Goal: Task Accomplishment & Management: Manage account settings

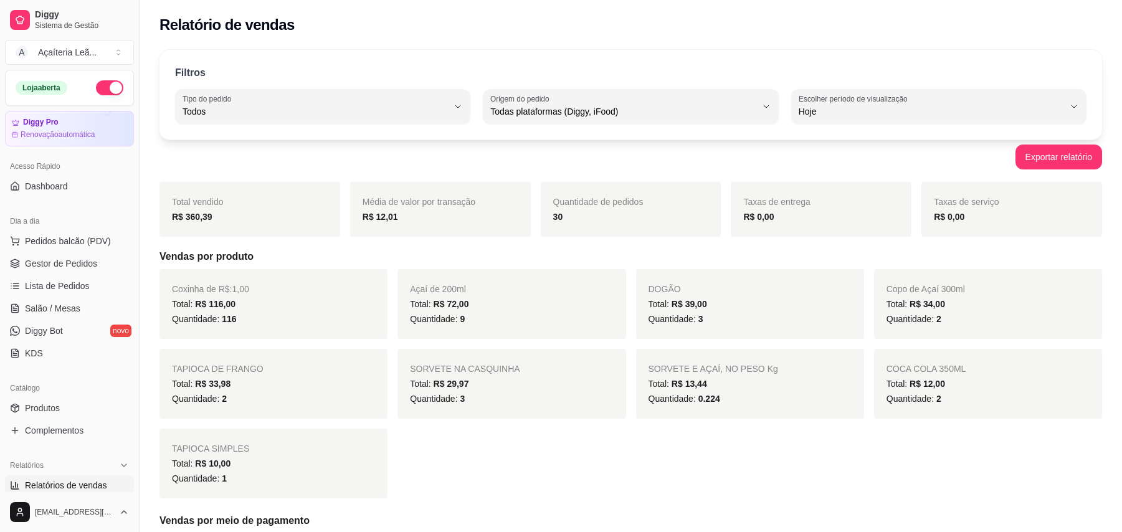
select select "ALL"
select select "0"
click at [95, 260] on link "Gestor de Pedidos" at bounding box center [69, 264] width 129 height 20
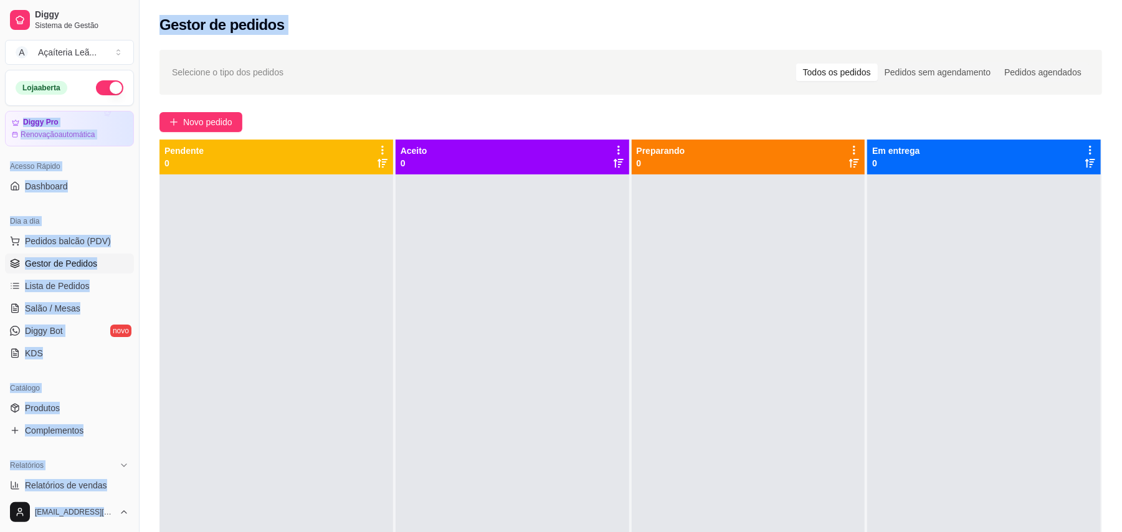
drag, startPoint x: 147, startPoint y: 90, endPoint x: 127, endPoint y: 108, distance: 26.9
click at [127, 108] on div "Diggy Sistema de Gestão A Açaíteria Leã ... Loja aberta Diggy Pro Renovação aut…" at bounding box center [561, 361] width 1122 height 722
click at [228, 113] on button "Novo pedido" at bounding box center [200, 122] width 83 height 20
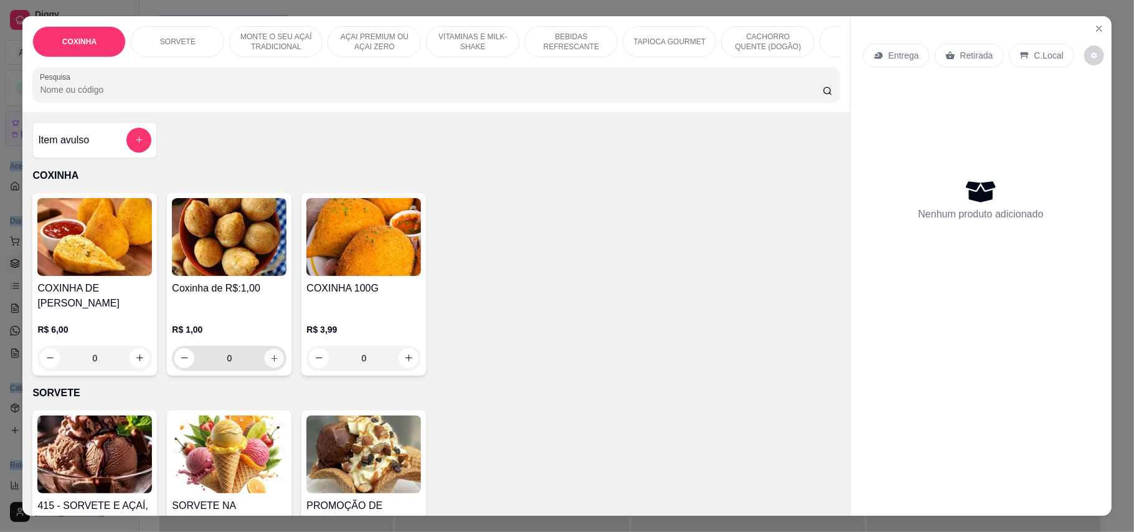
click at [270, 353] on icon "increase-product-quantity" at bounding box center [274, 357] width 9 height 9
click at [267, 351] on button "increase-product-quantity" at bounding box center [274, 357] width 19 height 19
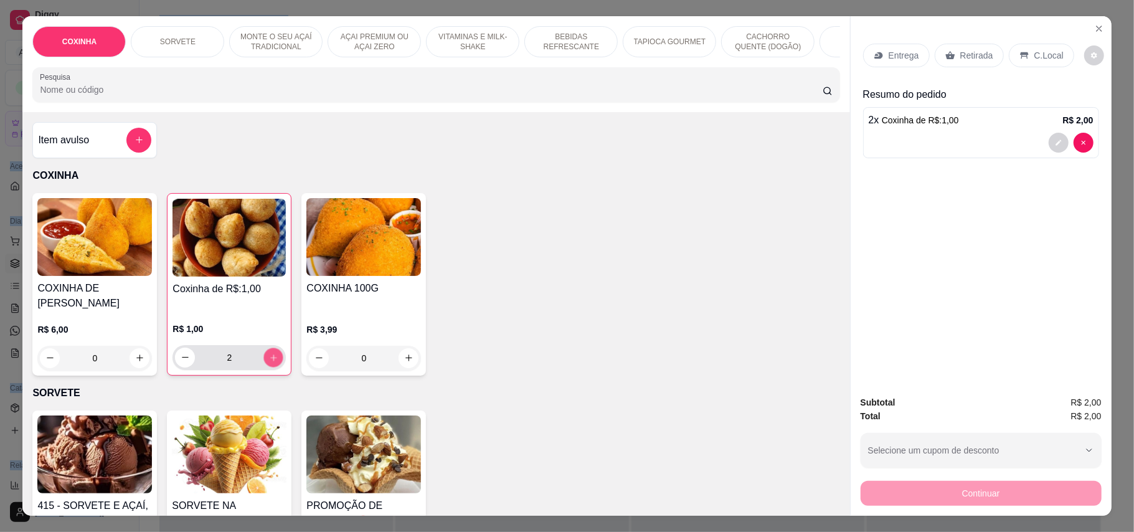
click at [267, 351] on button "increase-product-quantity" at bounding box center [273, 357] width 19 height 19
click at [267, 351] on button "increase-product-quantity" at bounding box center [274, 358] width 20 height 20
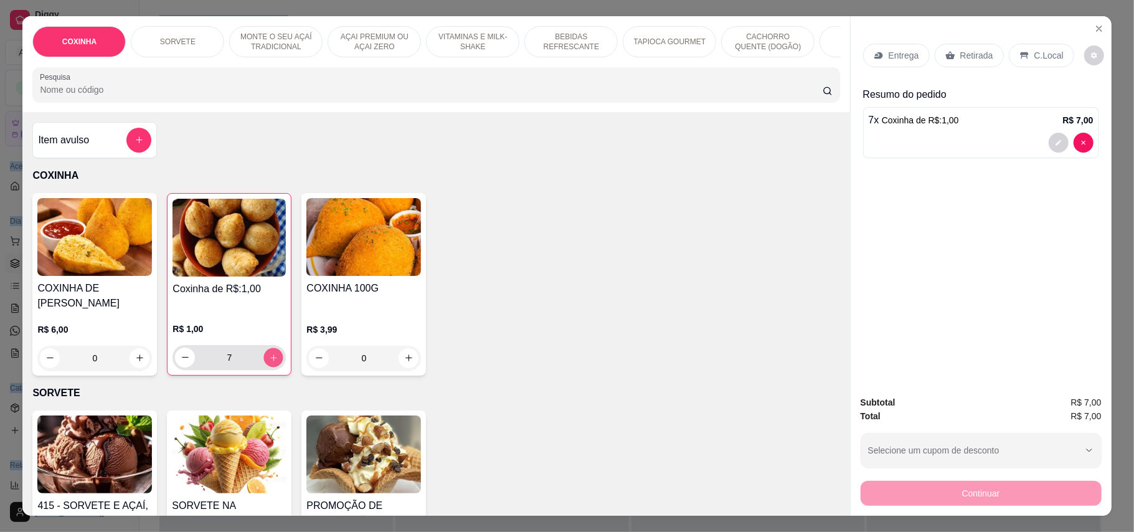
click at [267, 351] on button "increase-product-quantity" at bounding box center [273, 357] width 19 height 19
type input "9"
click at [961, 50] on p "Retirada" at bounding box center [977, 55] width 33 height 12
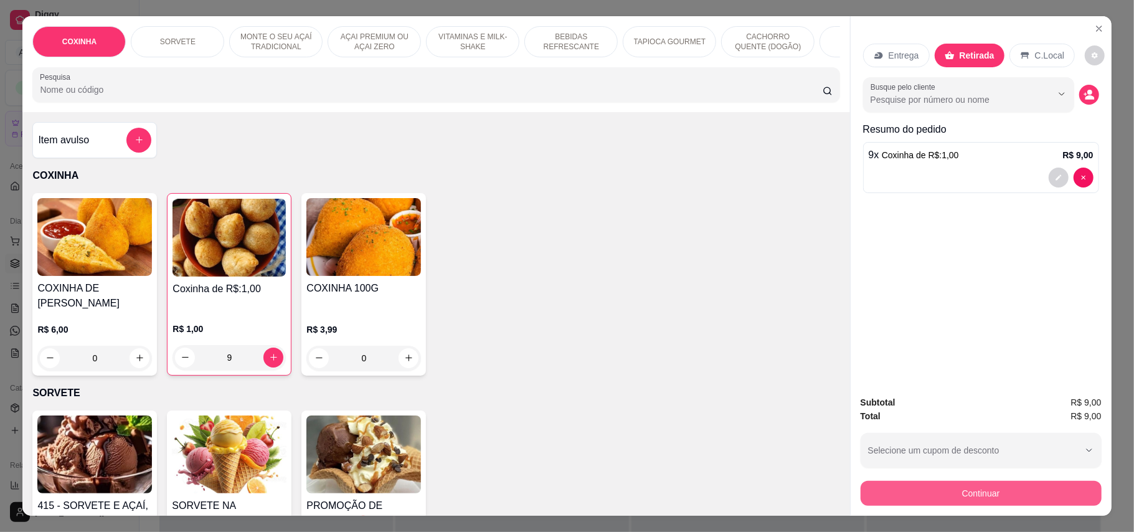
click at [1007, 484] on button "Continuar" at bounding box center [981, 493] width 241 height 25
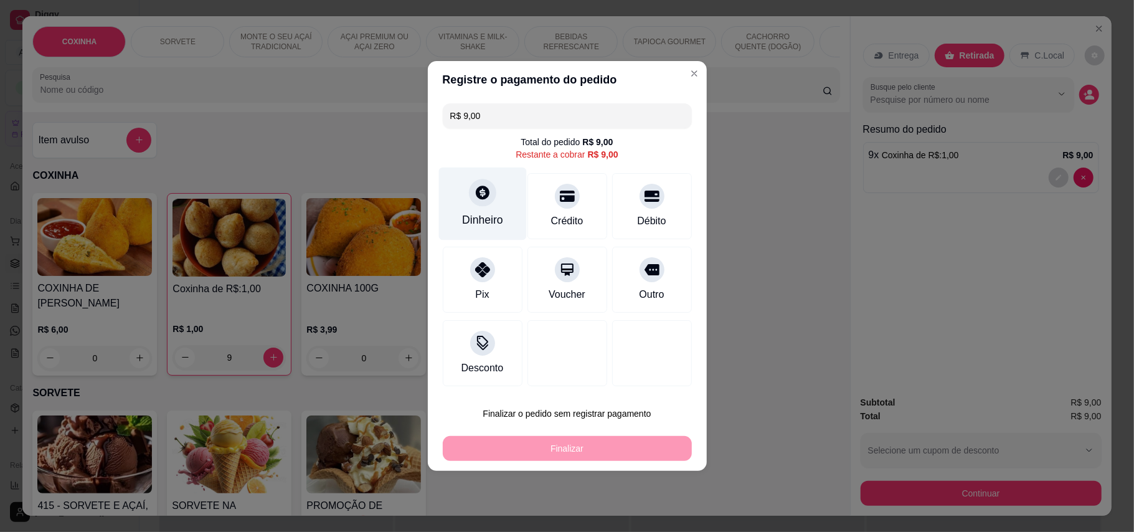
click at [484, 212] on div "Dinheiro" at bounding box center [482, 220] width 41 height 16
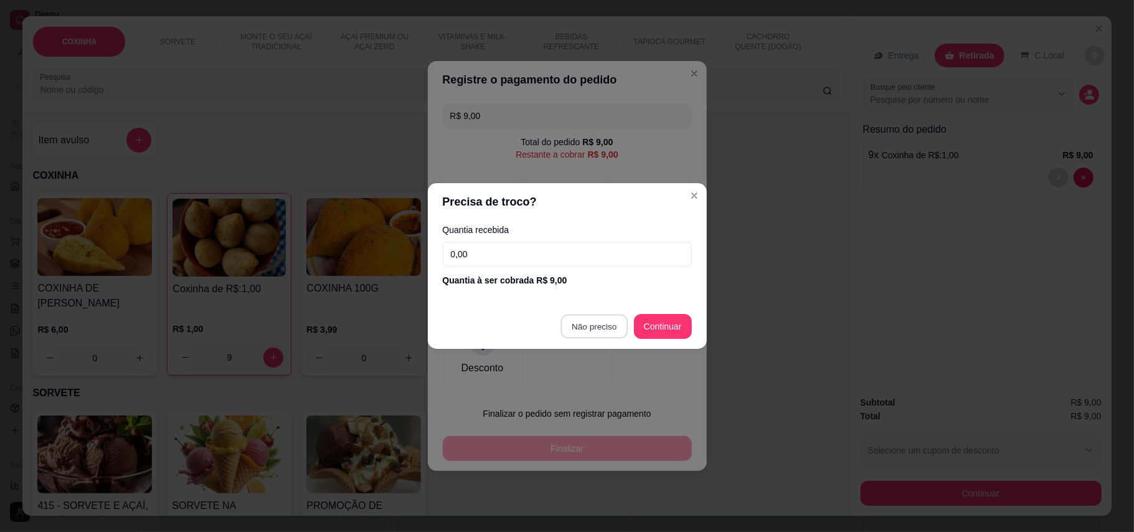
type input "R$ 0,00"
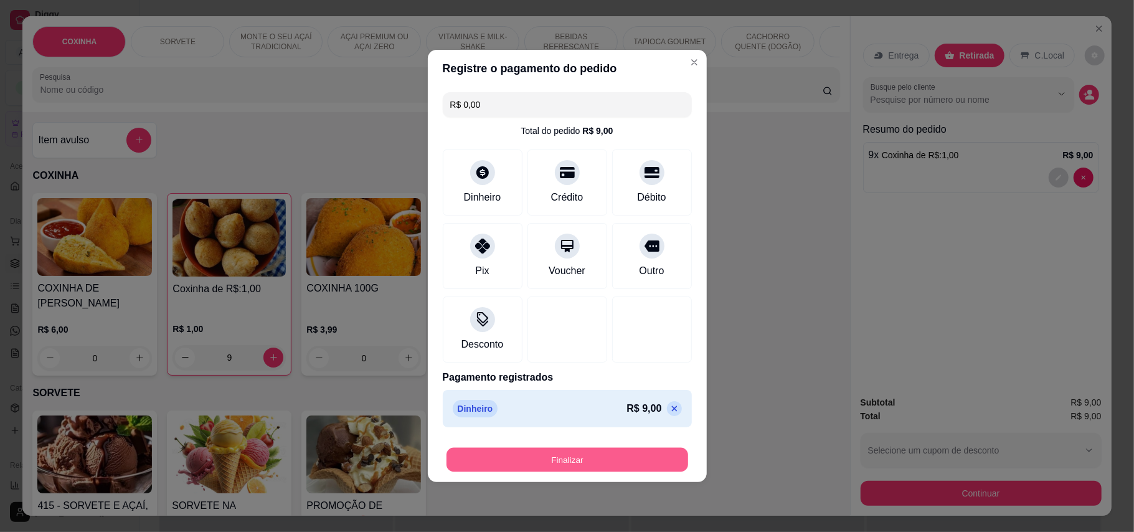
click at [569, 462] on button "Finalizar" at bounding box center [568, 460] width 242 height 24
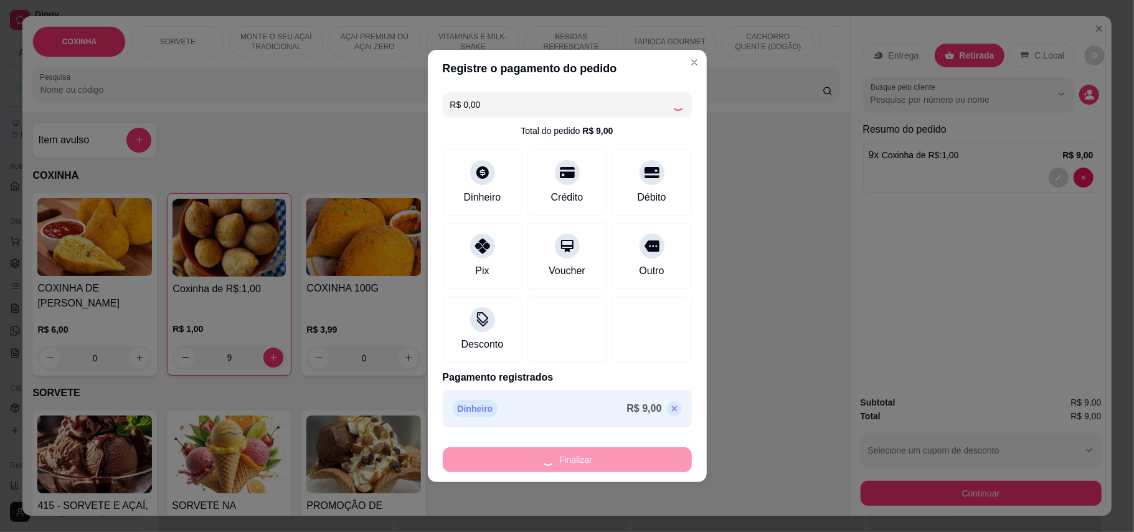
type input "0"
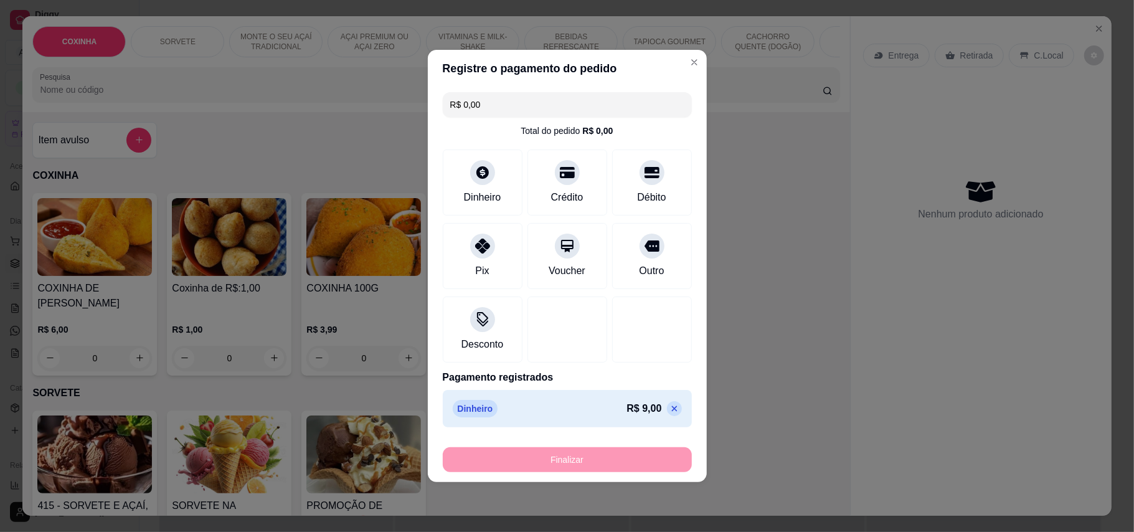
type input "-R$ 9,00"
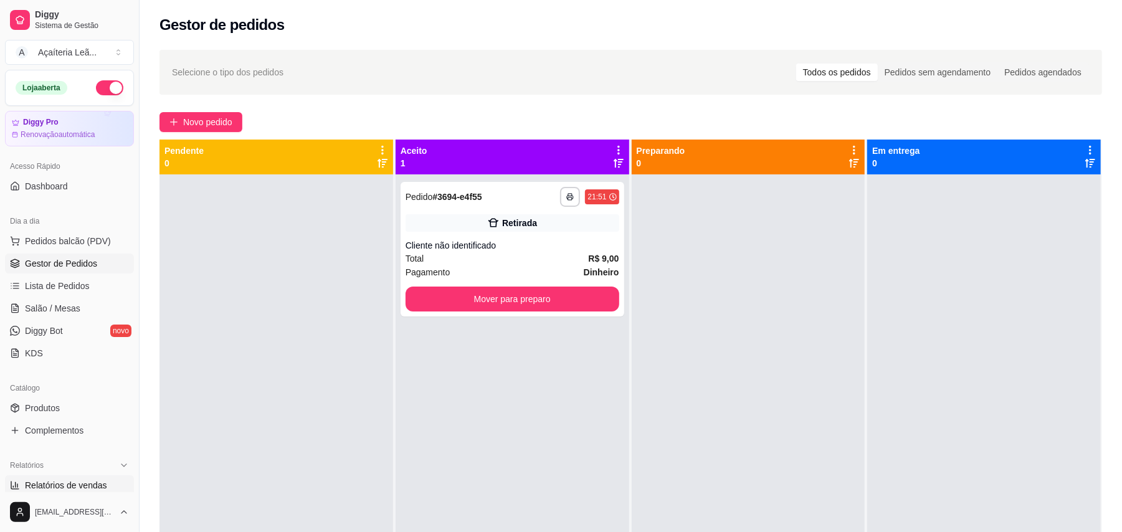
click at [26, 477] on link "Relatórios de vendas" at bounding box center [69, 485] width 129 height 20
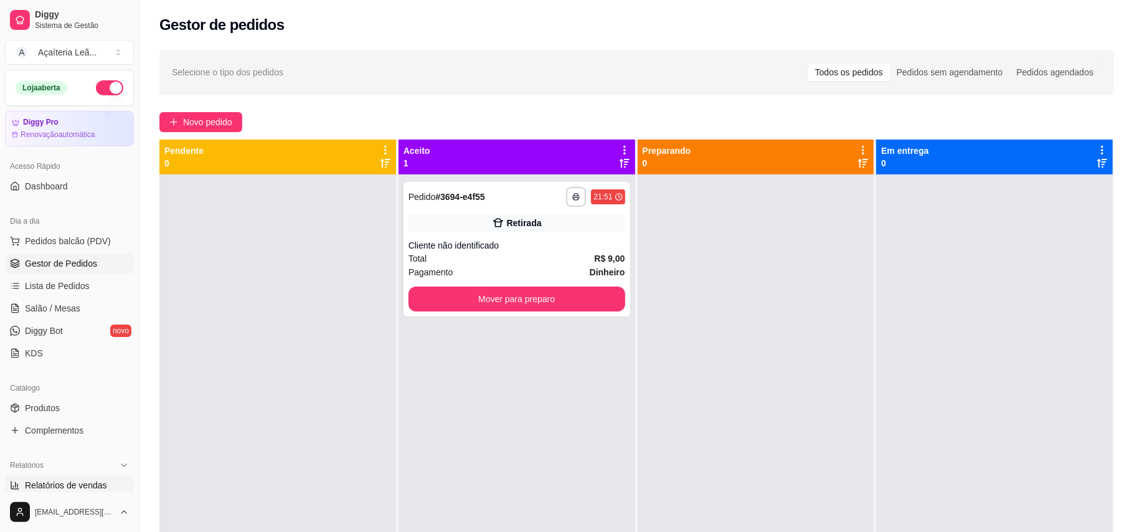
select select "ALL"
select select "0"
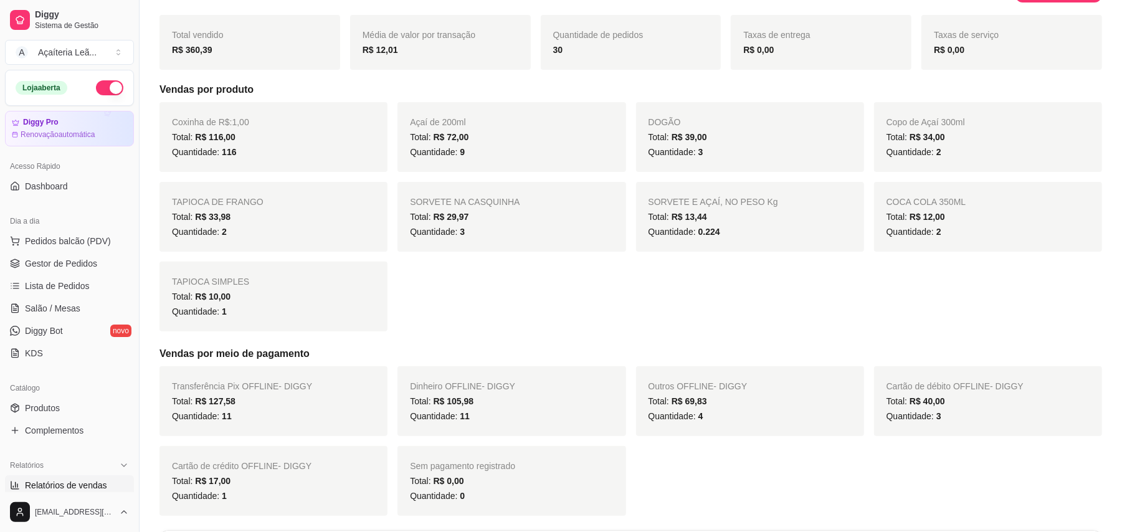
scroll to position [166, 0]
click at [36, 255] on link "Gestor de Pedidos" at bounding box center [69, 264] width 129 height 20
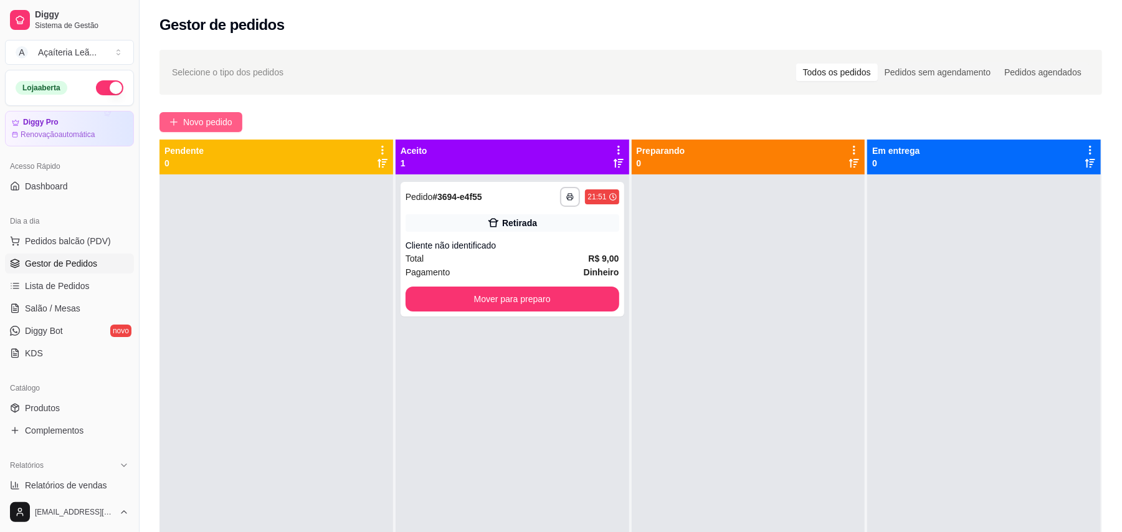
click at [218, 113] on button "Novo pedido" at bounding box center [200, 122] width 83 height 20
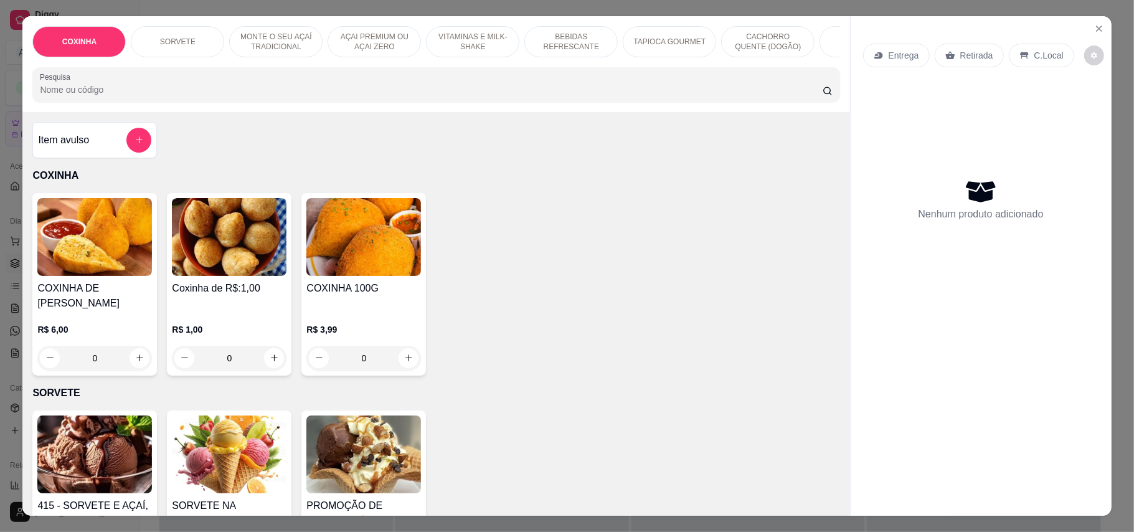
click at [273, 39] on p "MONTE O SEU AÇAÍ TRADICIONAL" at bounding box center [276, 42] width 72 height 20
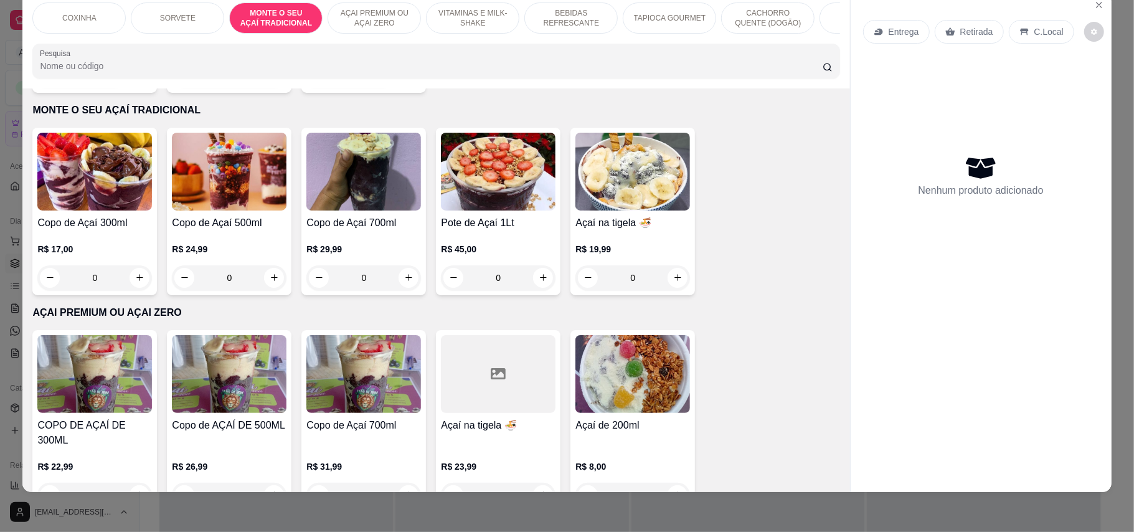
click at [77, 230] on div "R$ 17,00 0" at bounding box center [94, 260] width 115 height 60
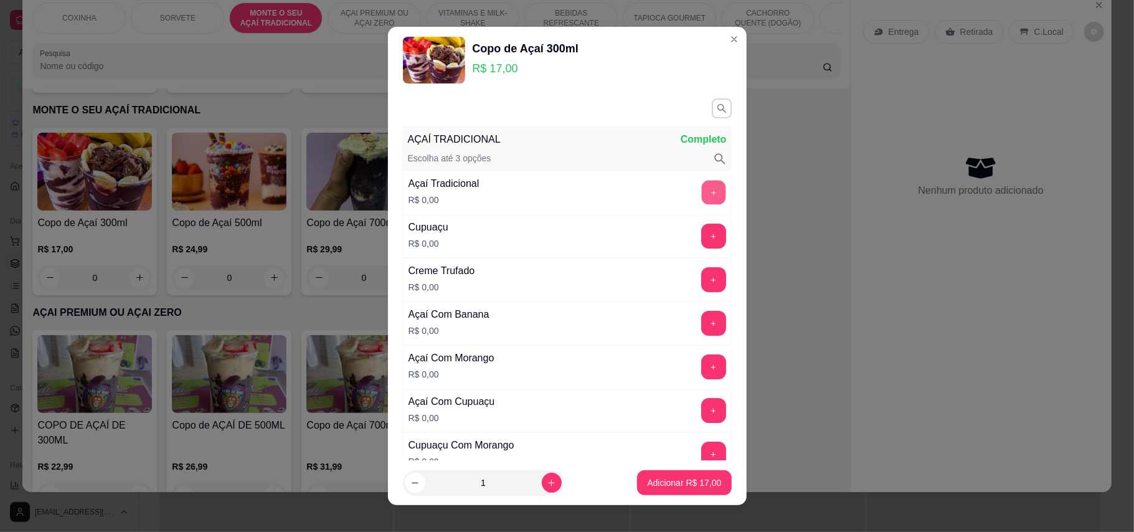
click at [701, 192] on button "+" at bounding box center [713, 192] width 24 height 24
click at [701, 237] on button "+" at bounding box center [713, 236] width 24 height 24
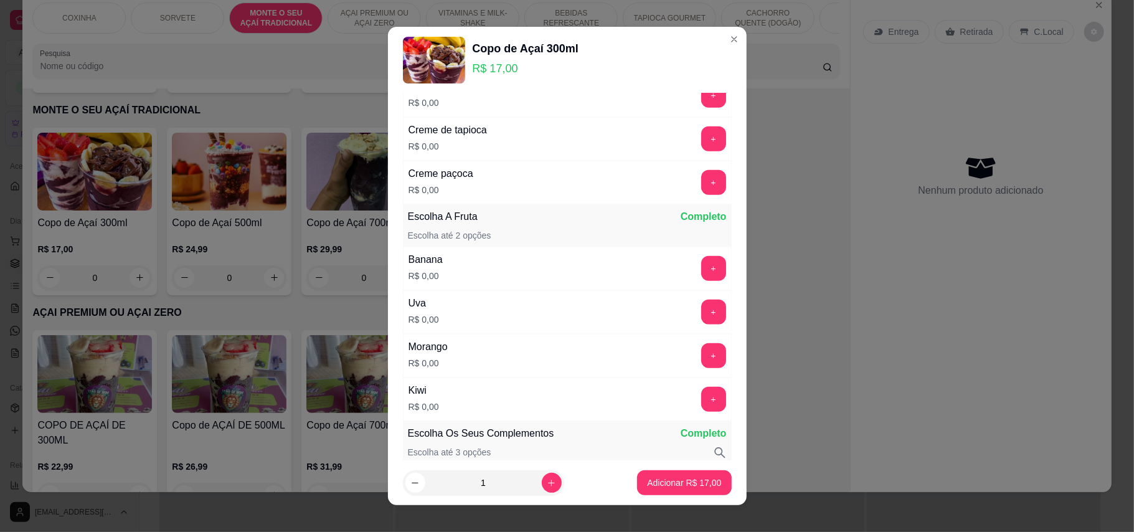
scroll to position [748, 0]
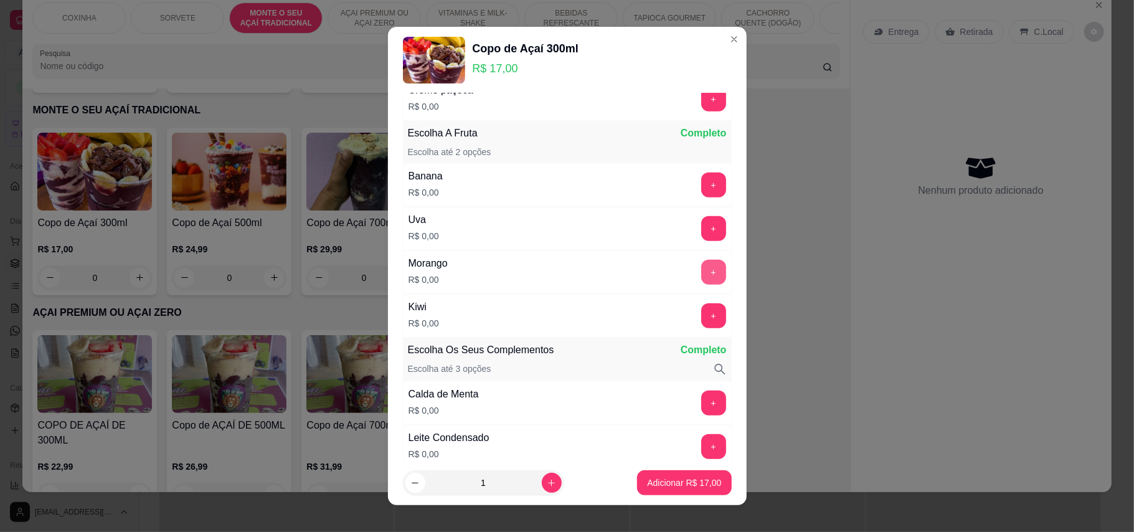
click at [701, 285] on button "+" at bounding box center [713, 272] width 25 height 25
click at [701, 318] on button "+" at bounding box center [713, 315] width 25 height 25
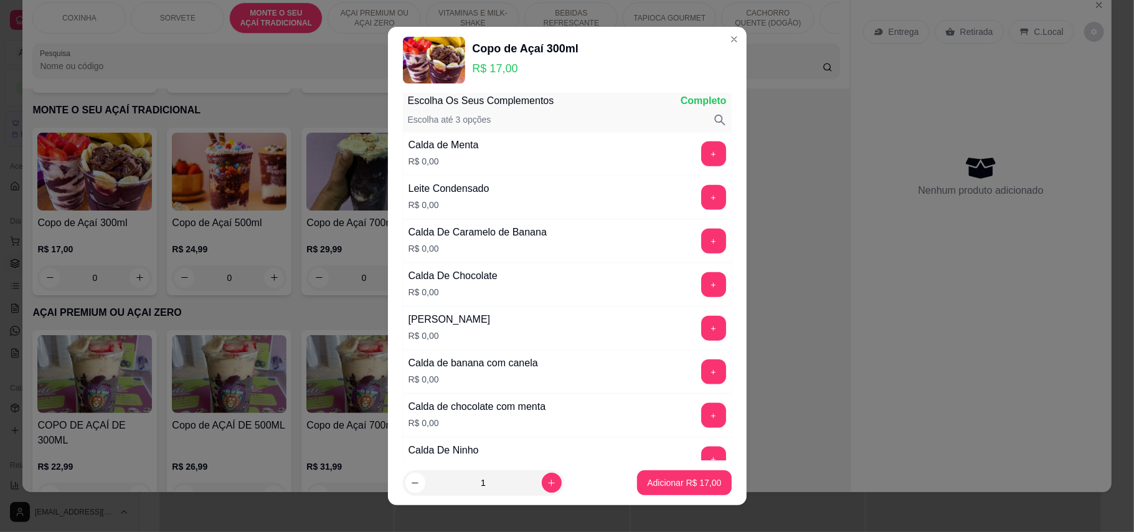
scroll to position [913, 0]
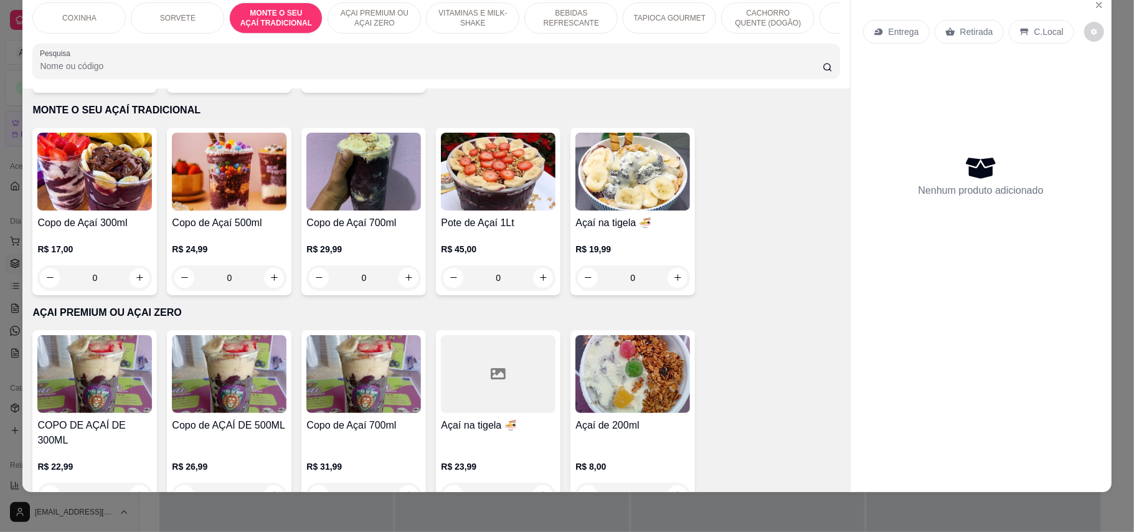
click at [643, 369] on img at bounding box center [633, 374] width 115 height 78
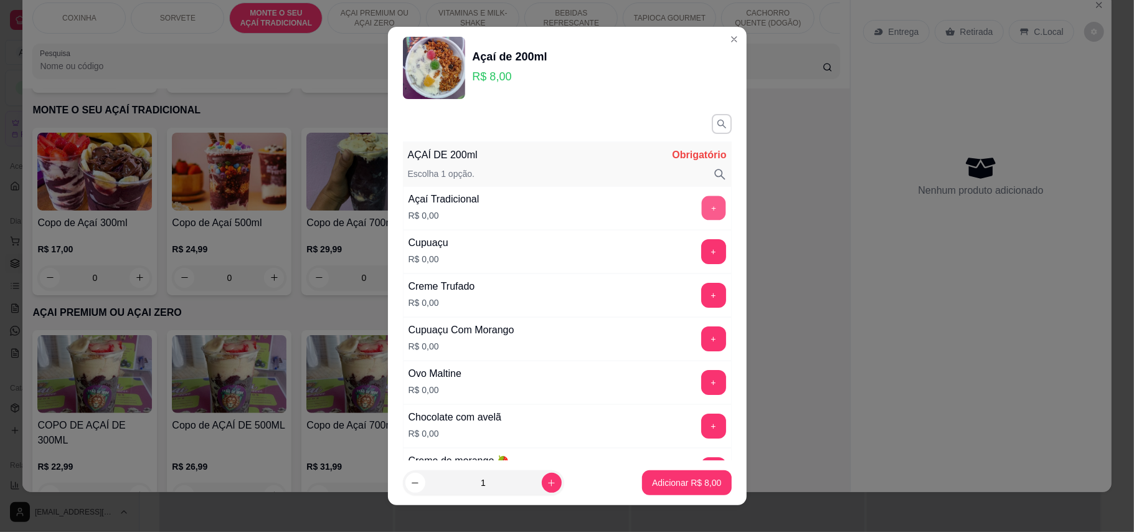
click at [701, 200] on button "+" at bounding box center [713, 208] width 24 height 24
click at [701, 252] on button "+" at bounding box center [713, 251] width 24 height 24
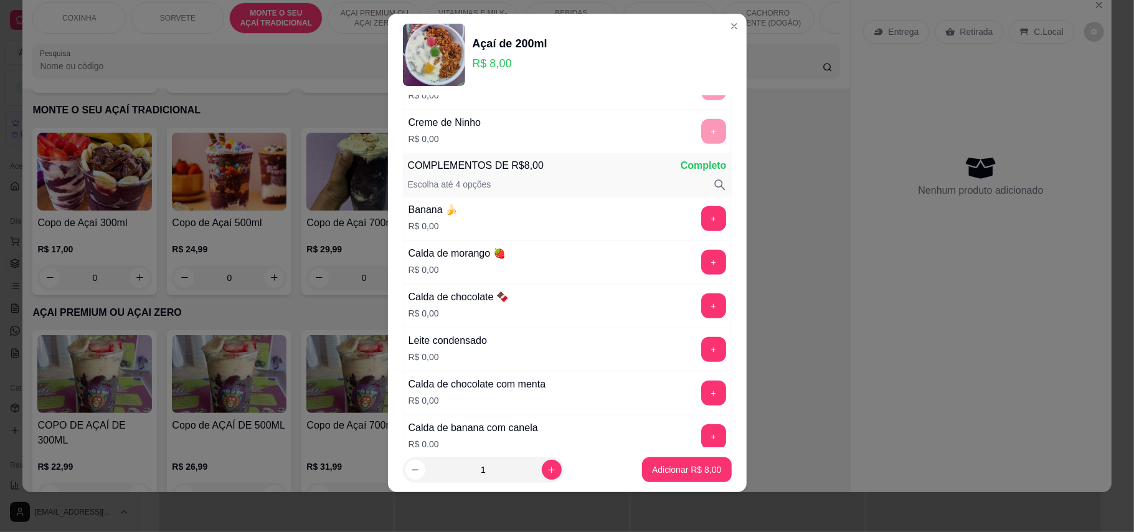
scroll to position [562, 0]
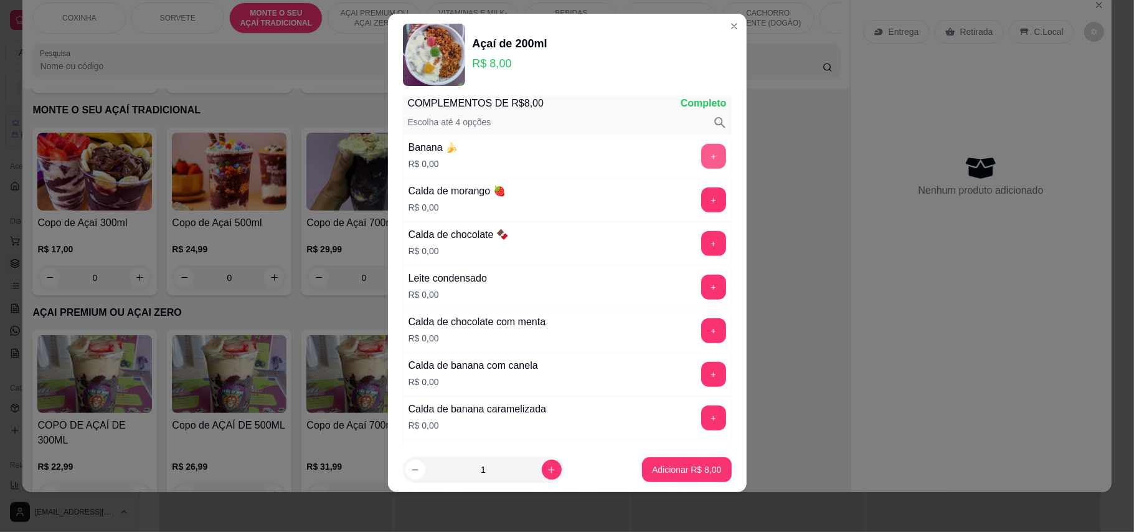
click at [701, 160] on button "+" at bounding box center [713, 156] width 25 height 25
click at [701, 252] on button "+" at bounding box center [713, 243] width 25 height 25
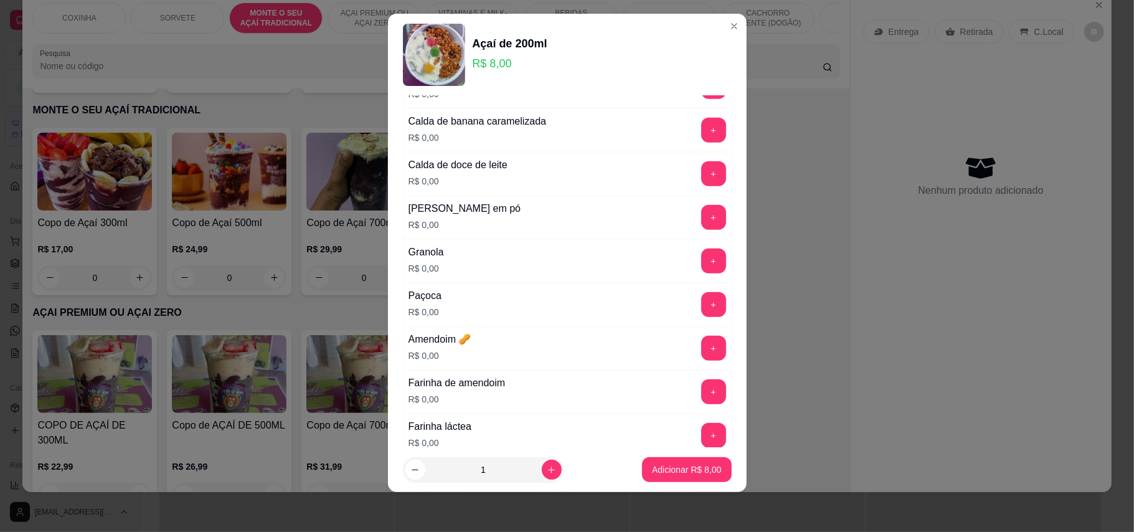
scroll to position [895, 0]
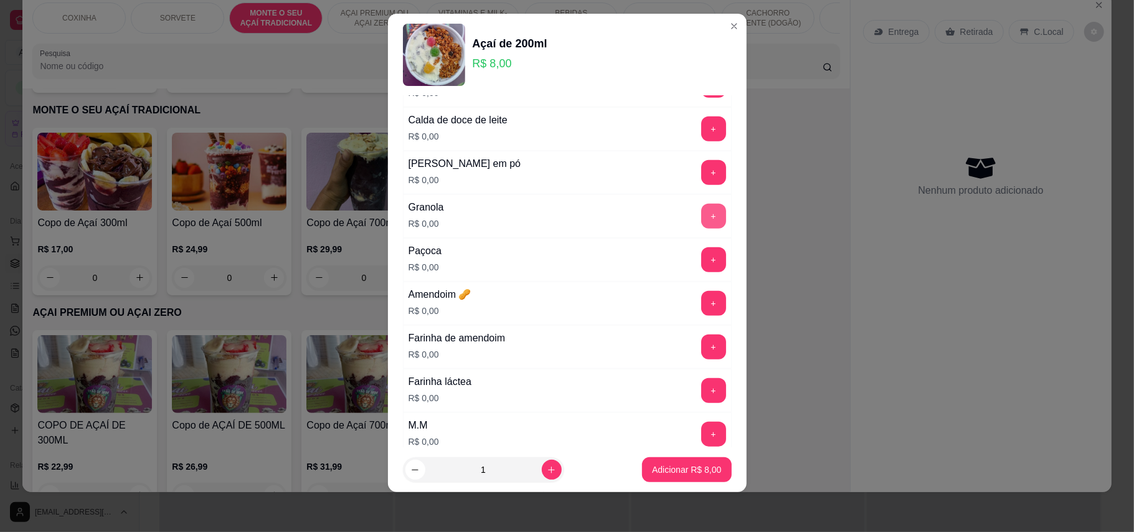
click at [701, 227] on button "+" at bounding box center [713, 216] width 25 height 25
click at [701, 184] on button "+" at bounding box center [713, 172] width 24 height 24
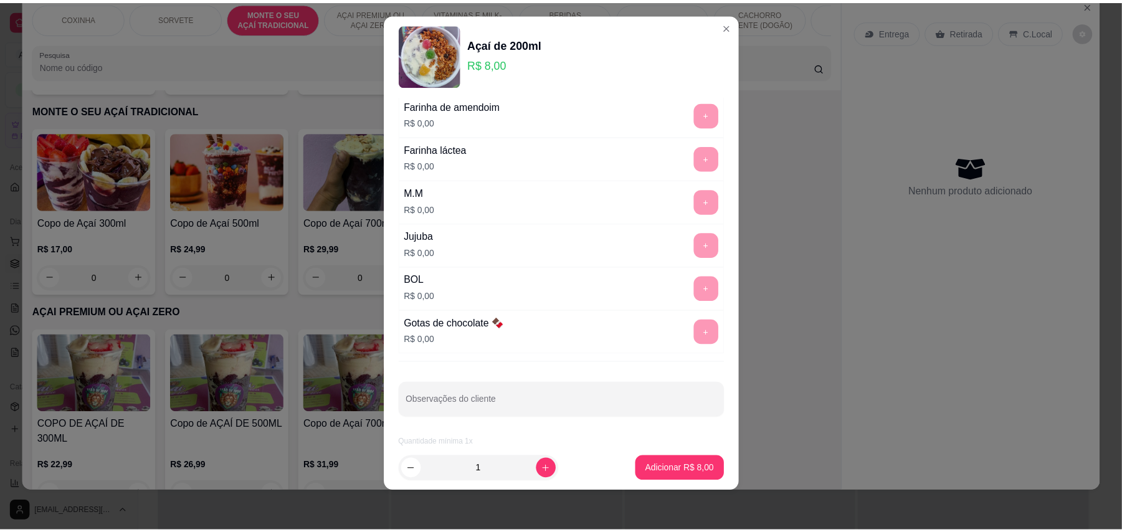
scroll to position [1139, 0]
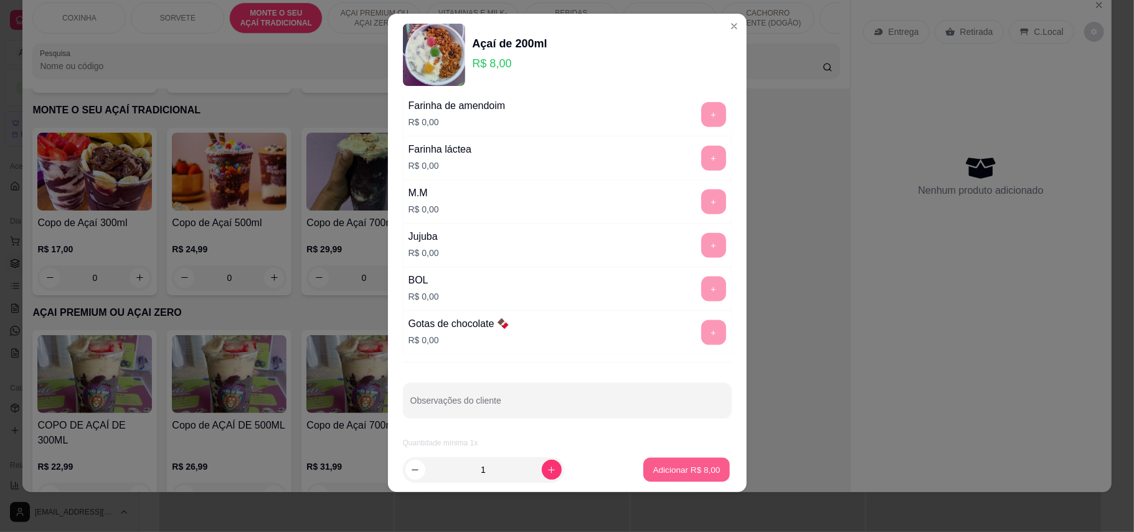
click at [668, 462] on button "Adicionar R$ 8,00" at bounding box center [686, 470] width 87 height 24
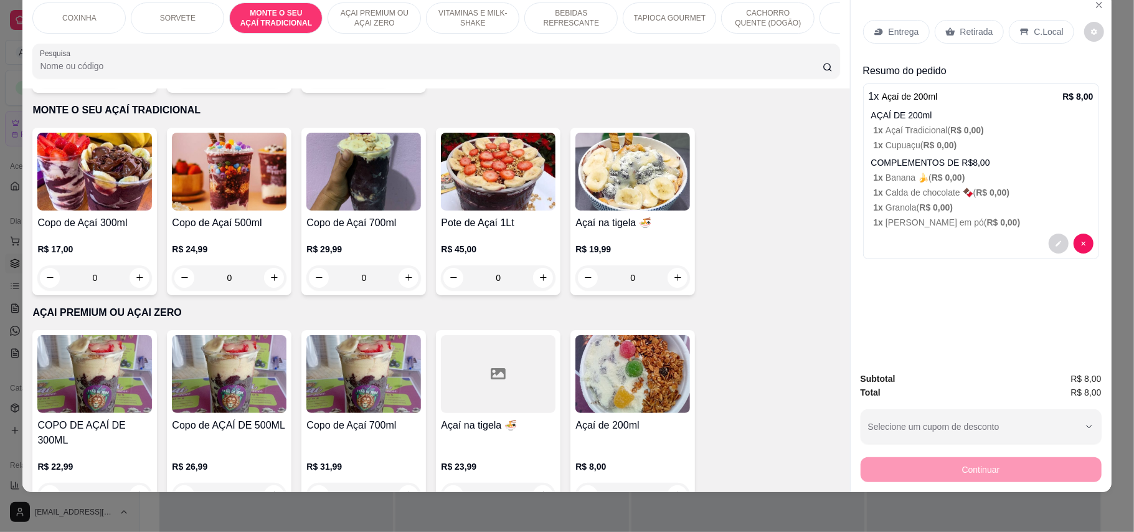
click at [969, 36] on p "Retirada" at bounding box center [977, 32] width 33 height 12
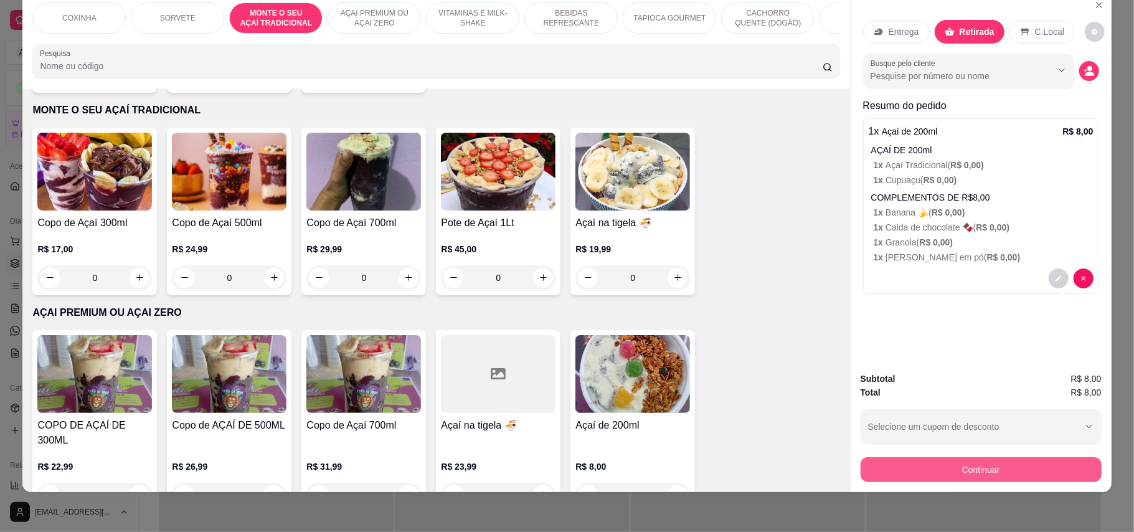
click at [997, 470] on button "Continuar" at bounding box center [981, 469] width 241 height 25
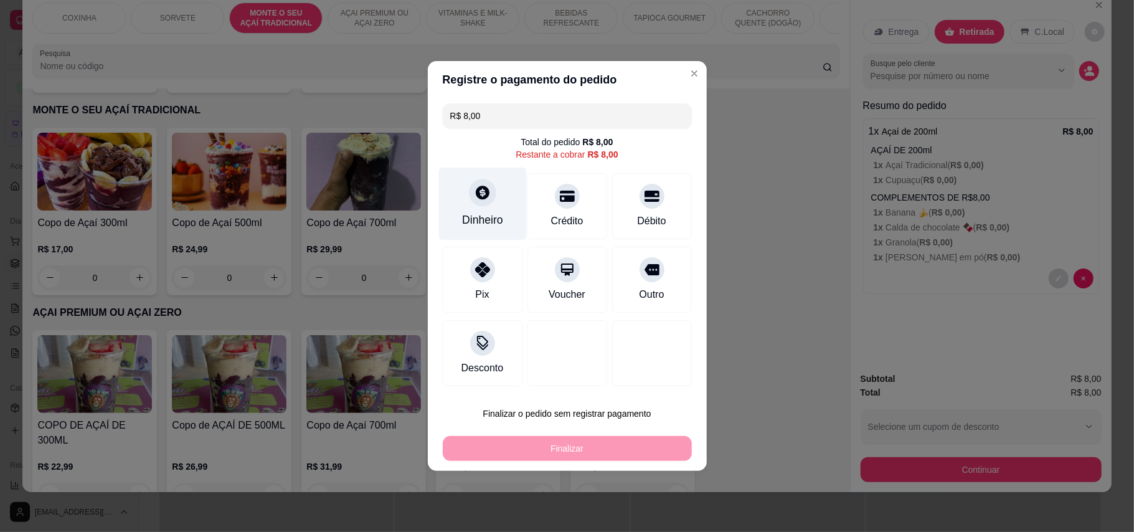
click at [482, 202] on div at bounding box center [482, 192] width 27 height 27
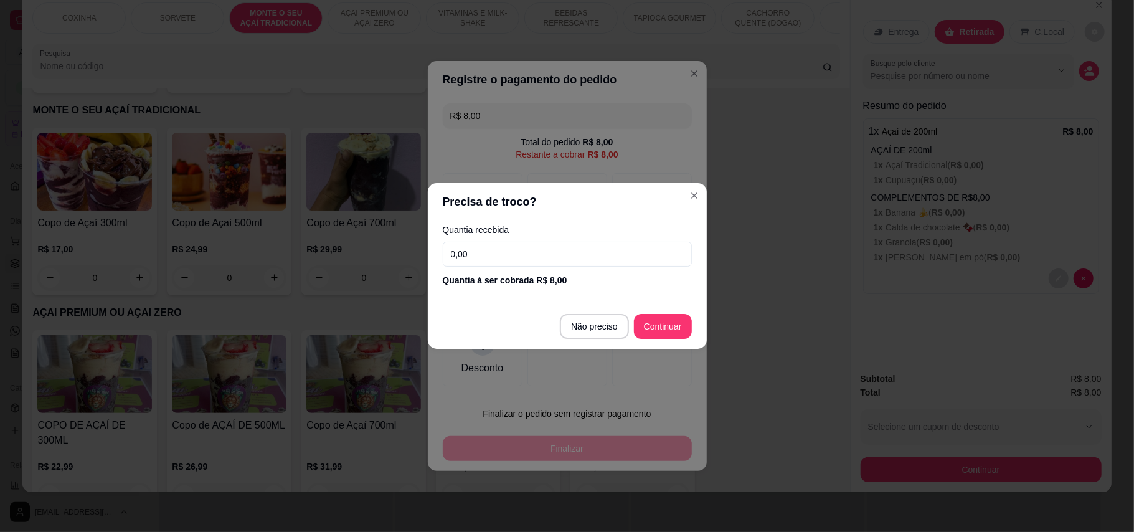
click at [472, 259] on input "0,00" at bounding box center [567, 254] width 249 height 25
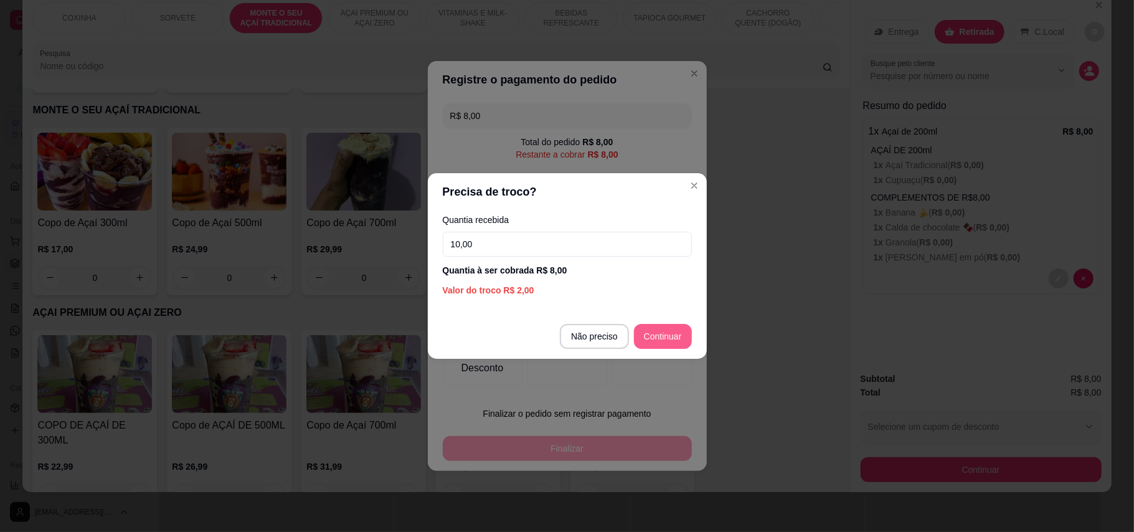
type input "10,00"
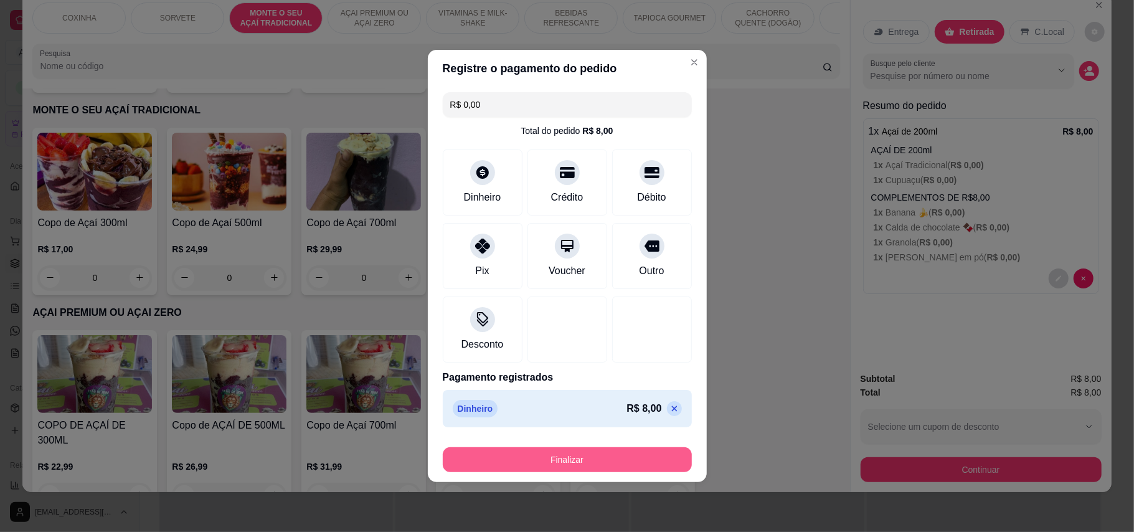
click at [532, 451] on button "Finalizar" at bounding box center [567, 459] width 249 height 25
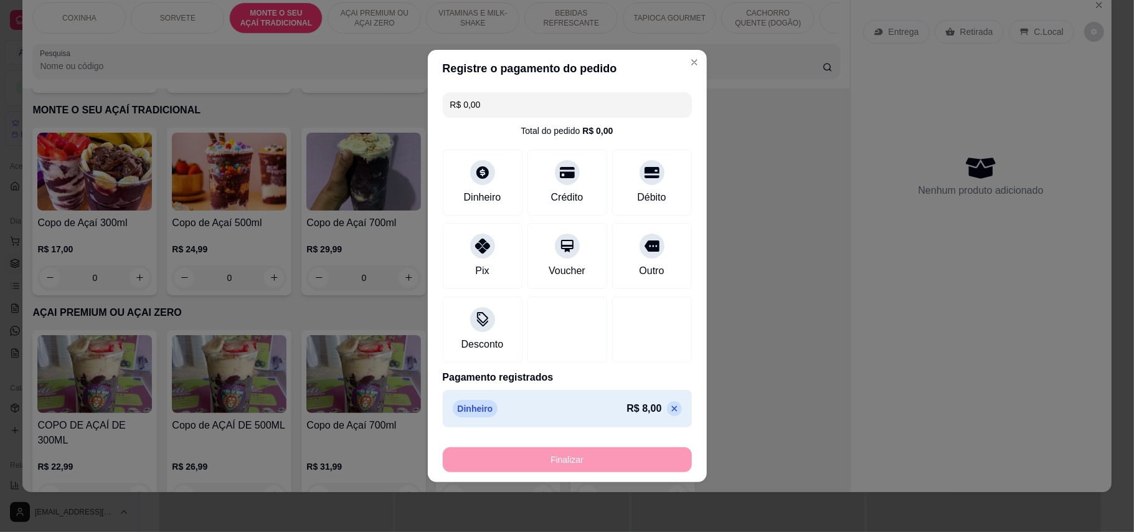
type input "-R$ 8,00"
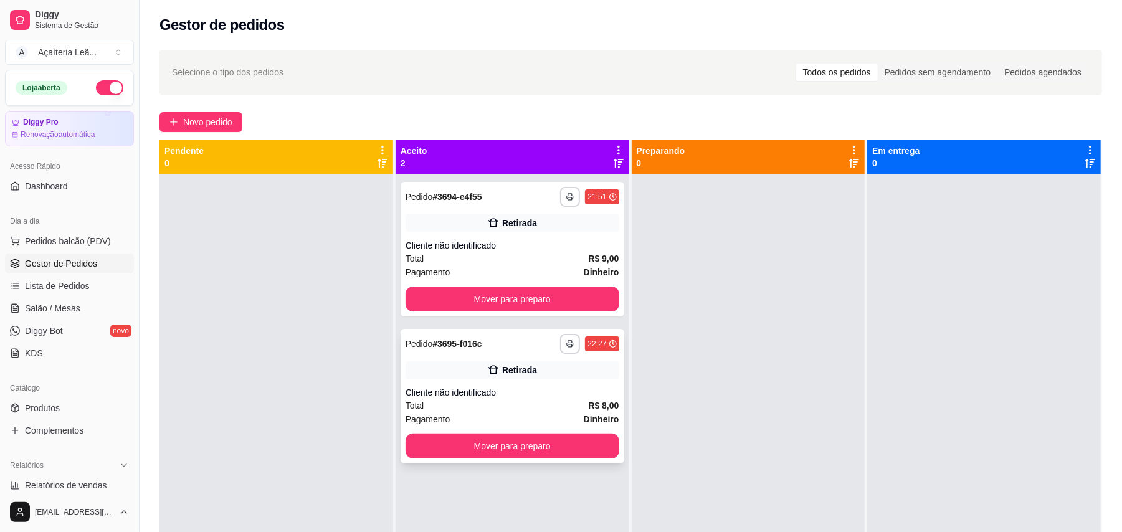
click at [566, 355] on div "**********" at bounding box center [513, 396] width 224 height 135
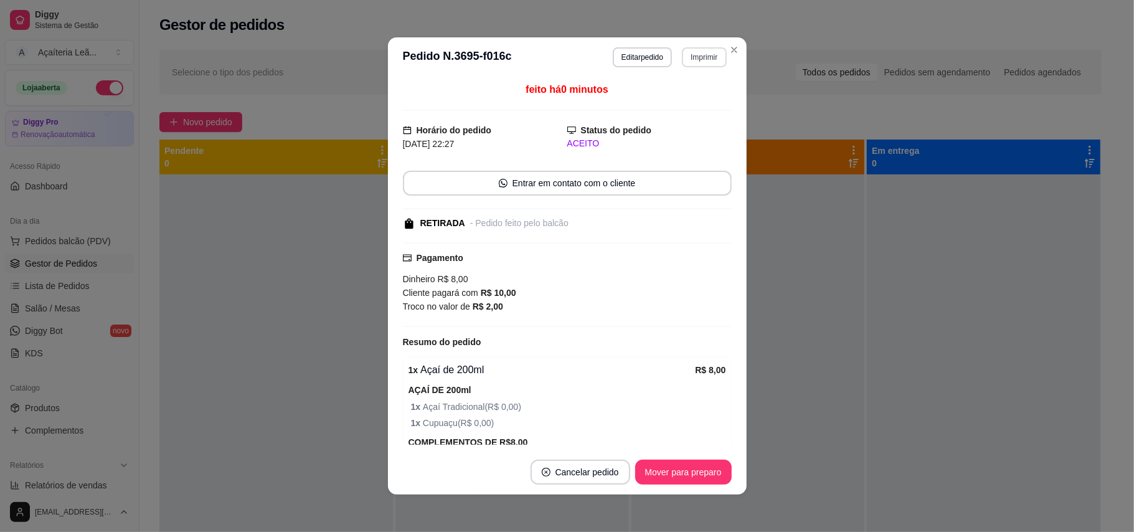
click at [708, 55] on button "Imprimir" at bounding box center [704, 57] width 44 height 20
click at [688, 100] on button "IMPRESSORA" at bounding box center [676, 100] width 87 height 19
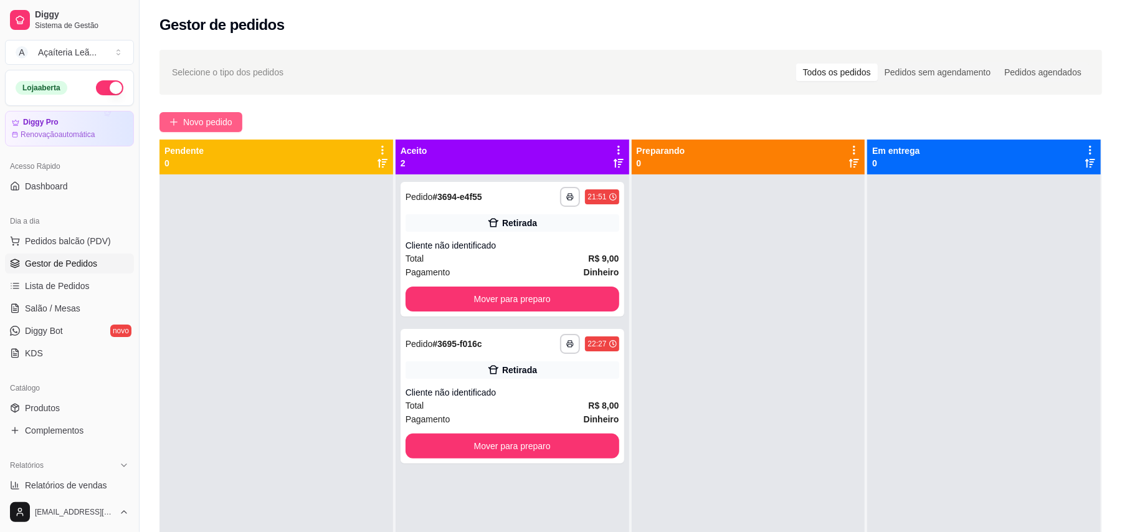
click at [206, 115] on button "Novo pedido" at bounding box center [200, 122] width 83 height 20
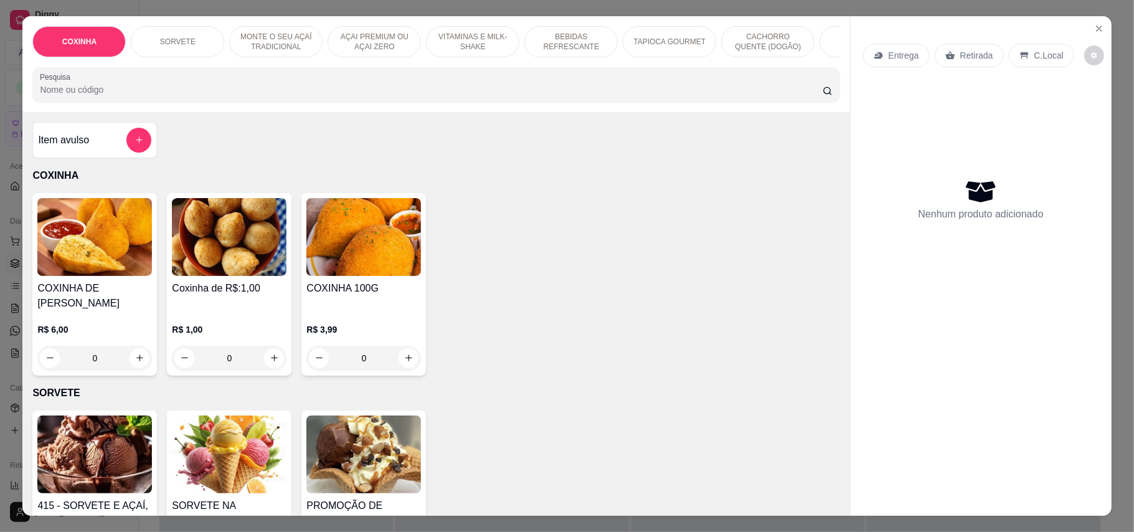
click at [679, 46] on p "TAPIOCA GOURMET" at bounding box center [670, 42] width 72 height 10
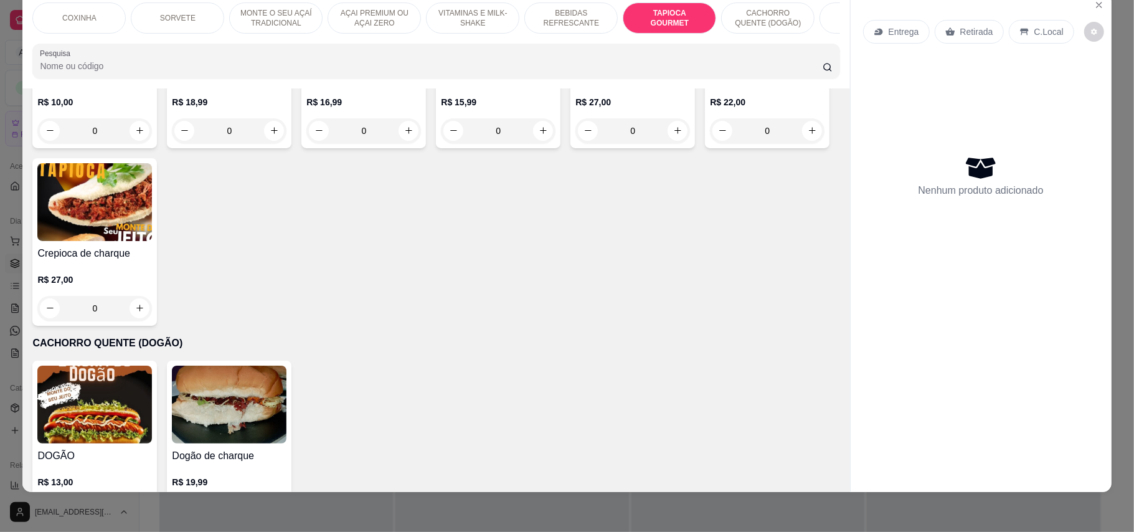
click at [379, 69] on h4 "TAPIOCA DE FRANGO" at bounding box center [363, 61] width 115 height 15
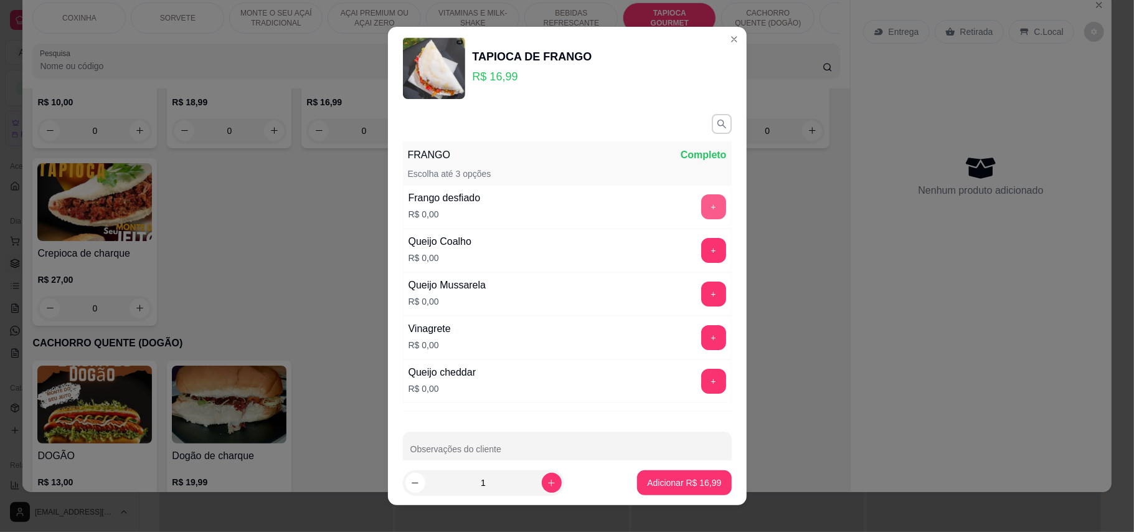
click at [701, 202] on button "+" at bounding box center [713, 206] width 25 height 25
click at [701, 255] on button "+" at bounding box center [713, 250] width 25 height 25
click at [701, 294] on button "+" at bounding box center [713, 294] width 24 height 24
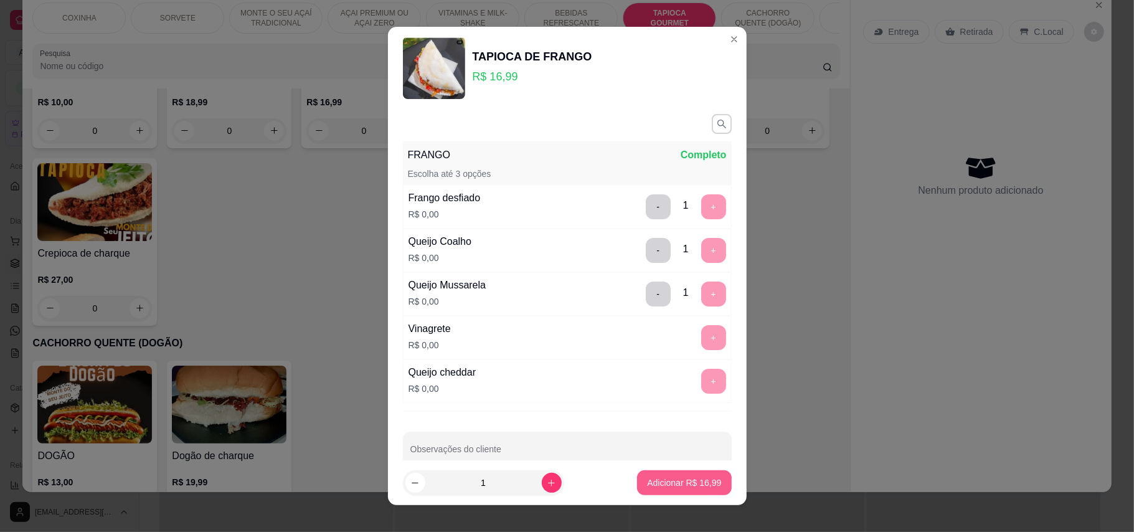
click at [683, 490] on button "Adicionar R$ 16,99" at bounding box center [684, 482] width 94 height 25
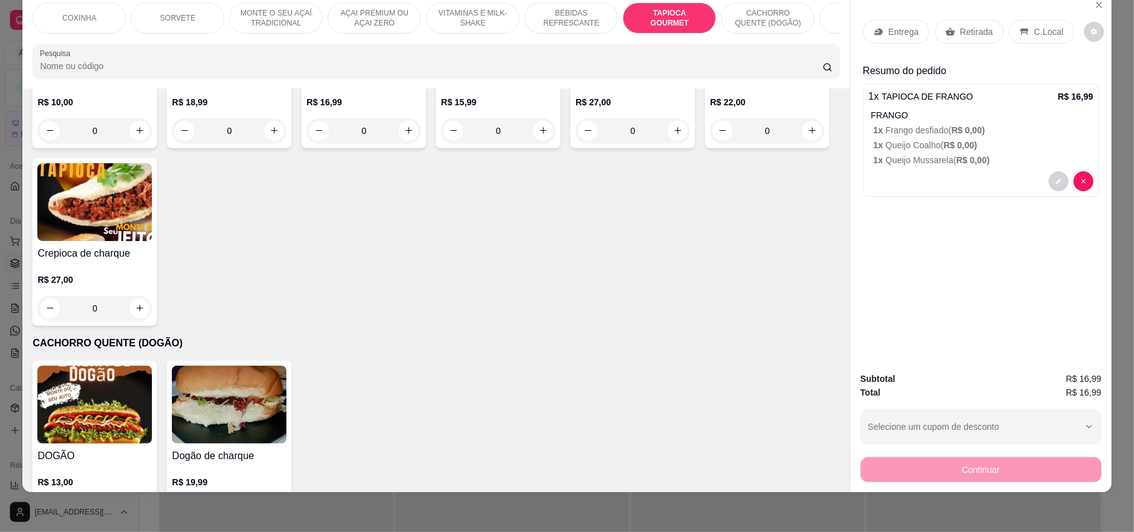
click at [967, 31] on p "Retirada" at bounding box center [977, 32] width 33 height 12
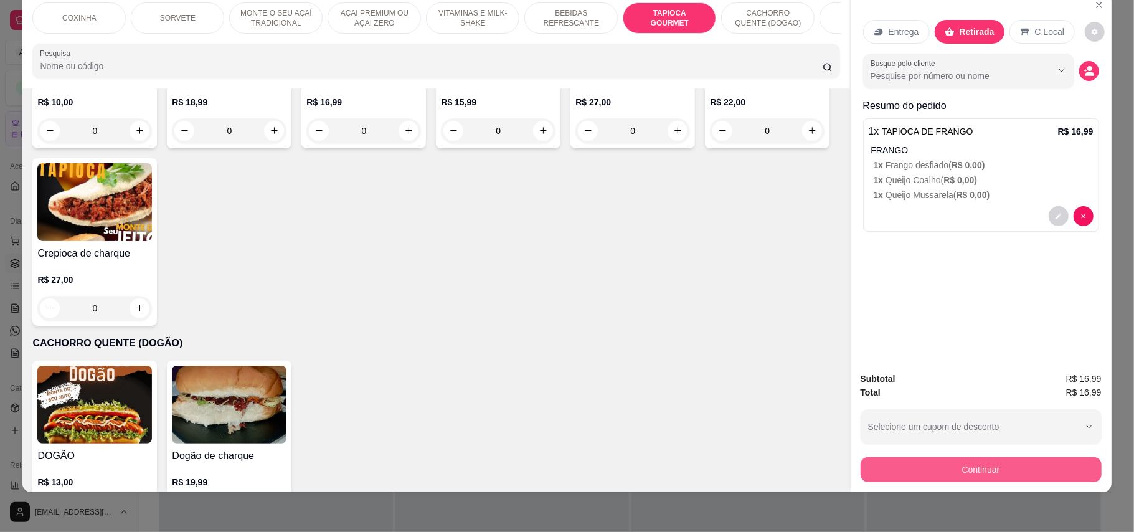
click at [963, 462] on button "Continuar" at bounding box center [981, 469] width 241 height 25
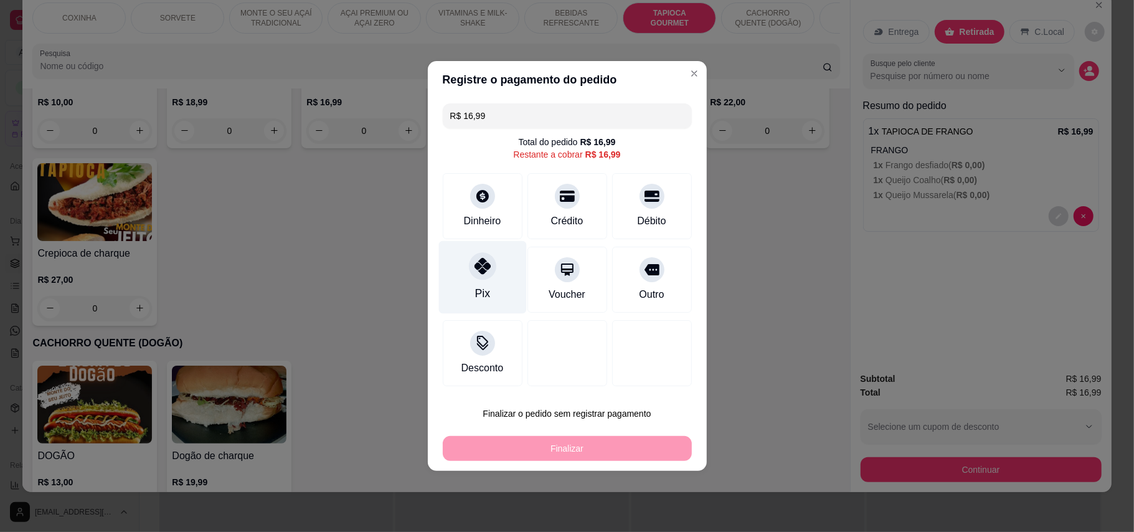
click at [469, 285] on div "Pix" at bounding box center [483, 277] width 88 height 73
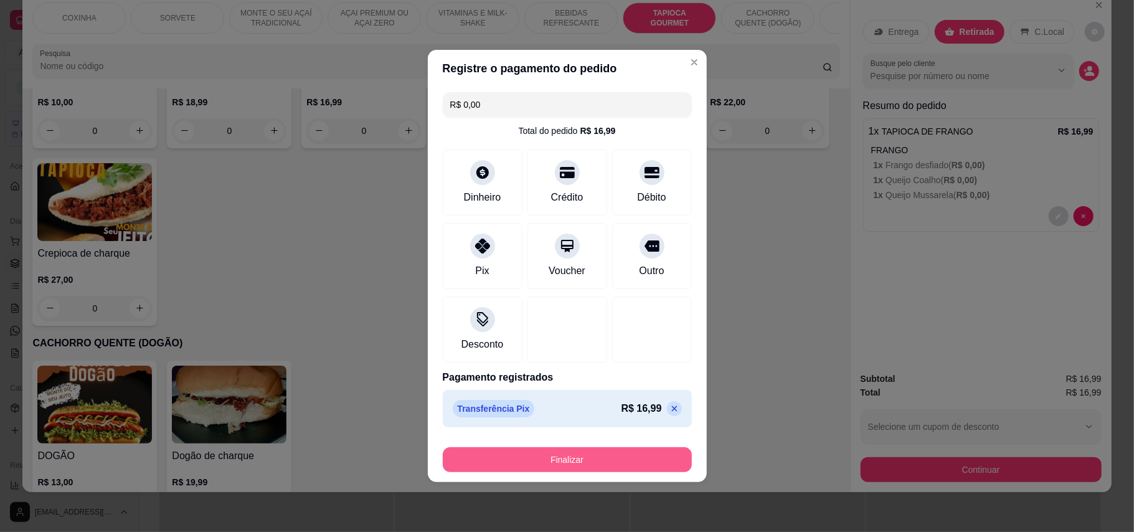
click at [556, 457] on button "Finalizar" at bounding box center [567, 459] width 249 height 25
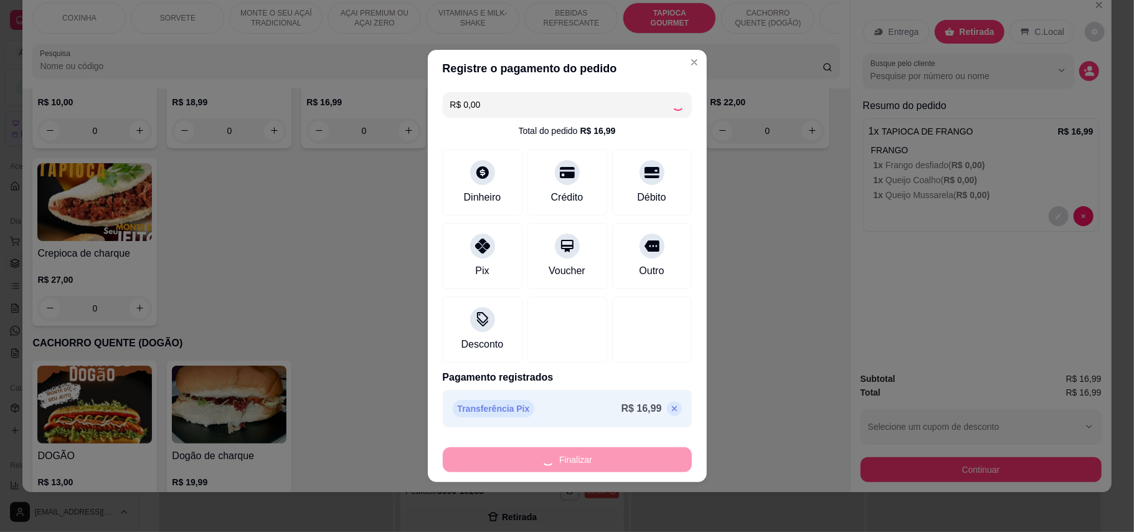
type input "-R$ 16,99"
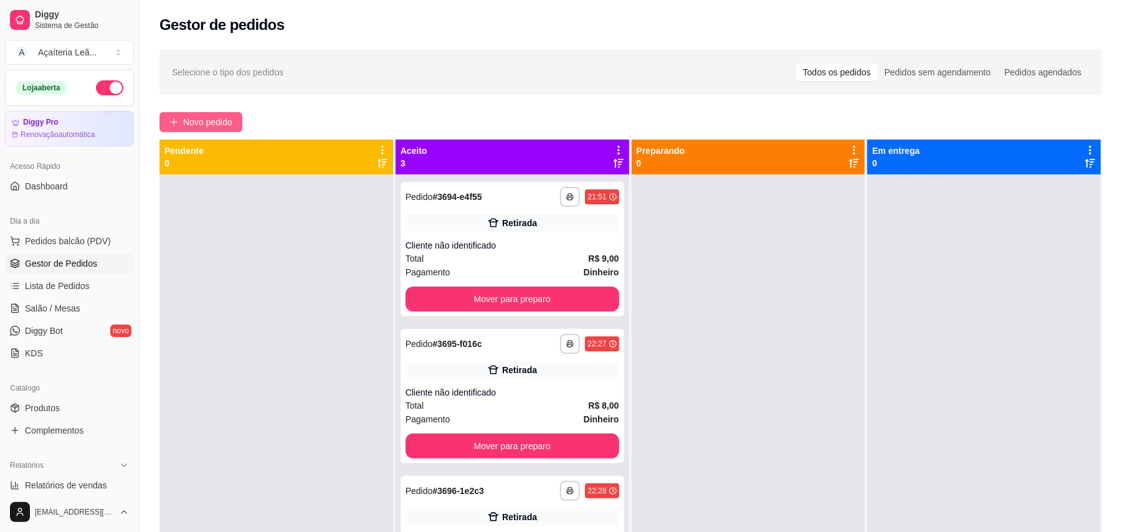
click at [219, 118] on span "Novo pedido" at bounding box center [207, 122] width 49 height 14
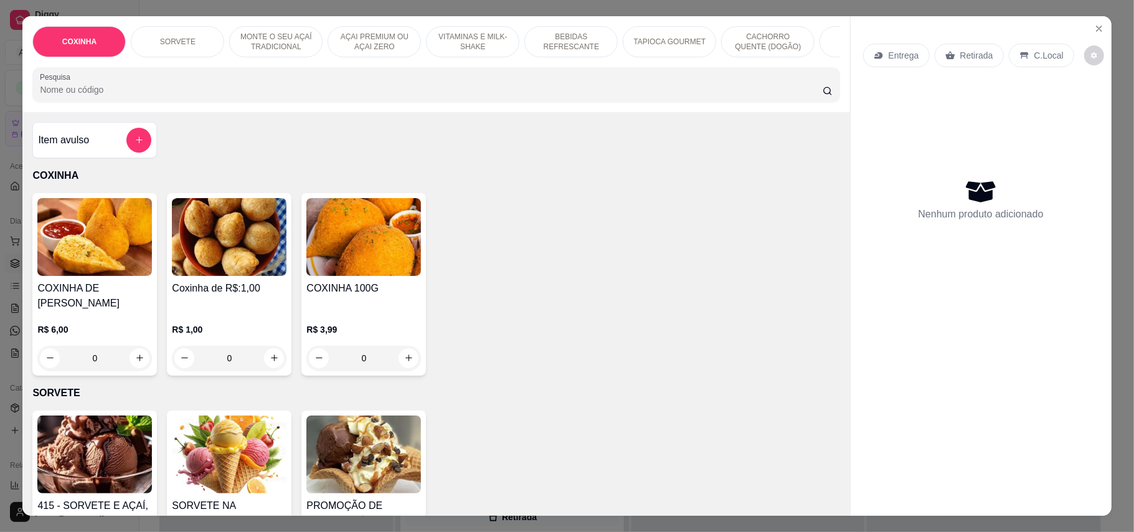
click at [586, 45] on p "BEBIDAS REFRESCANTE" at bounding box center [571, 42] width 72 height 20
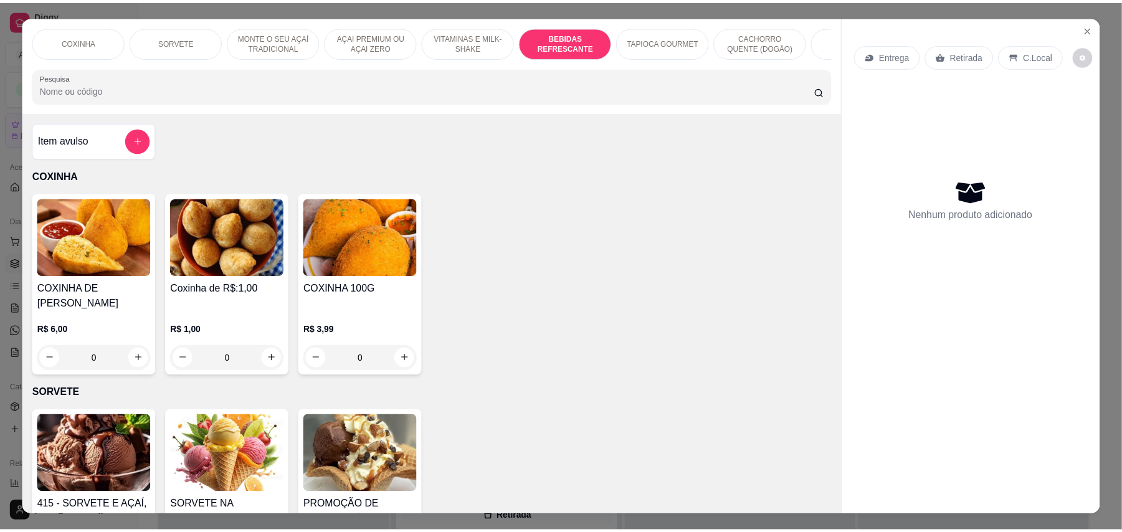
scroll to position [24, 0]
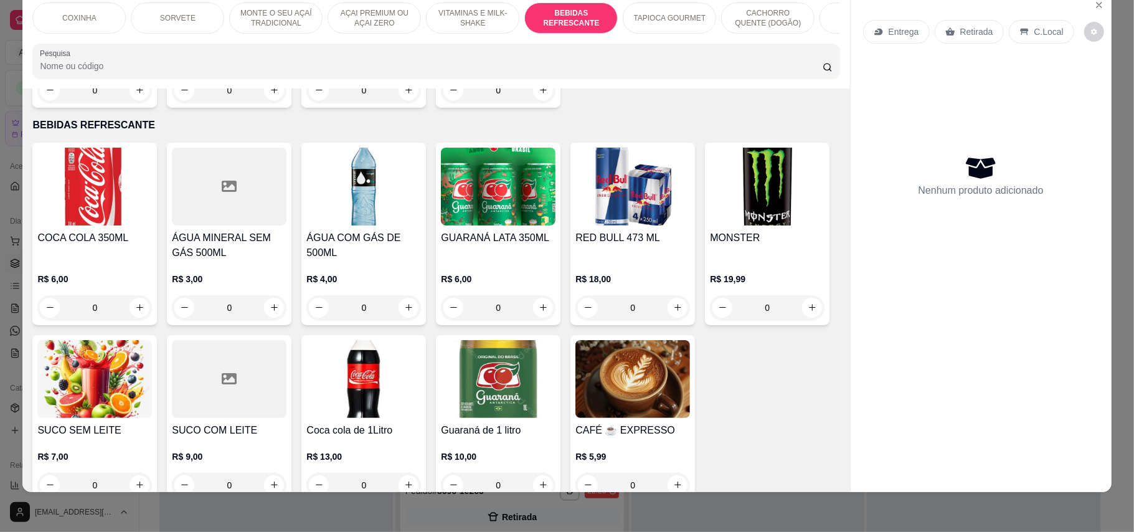
click at [74, 260] on div "R$ 6,00 0" at bounding box center [94, 290] width 115 height 60
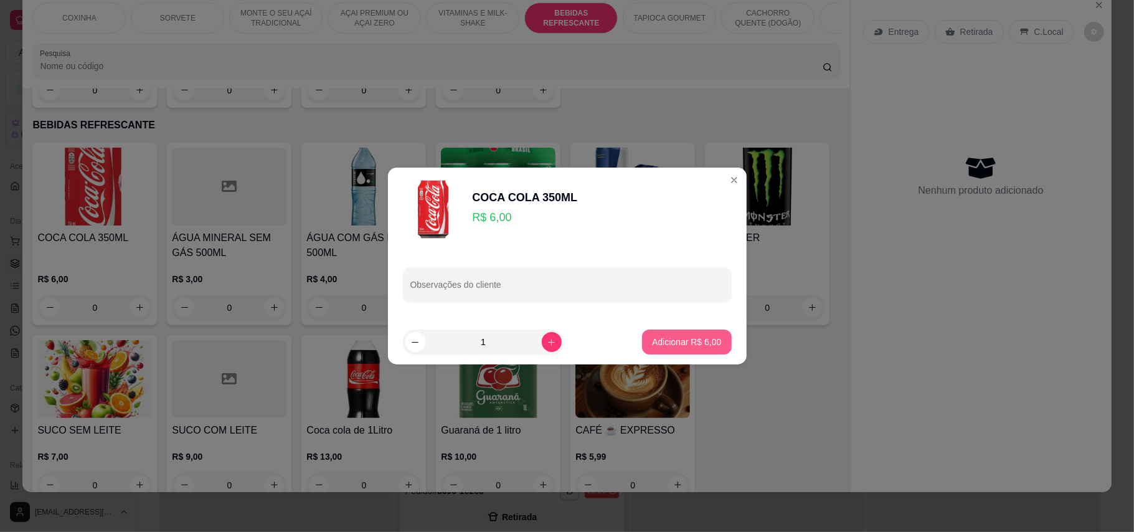
click at [699, 334] on button "Adicionar R$ 6,00" at bounding box center [686, 342] width 89 height 25
type input "1"
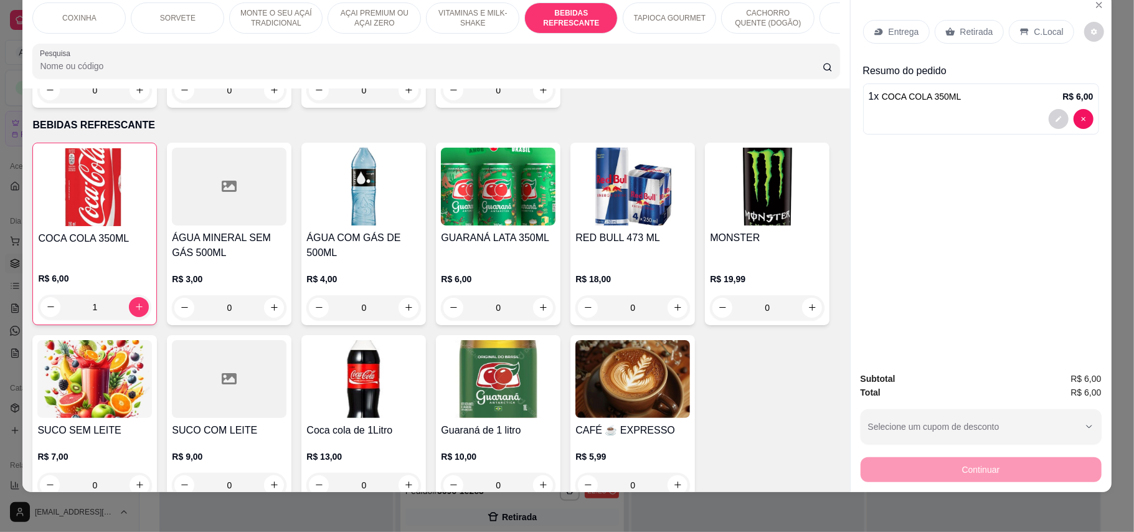
click at [982, 30] on p "Retirada" at bounding box center [977, 32] width 33 height 12
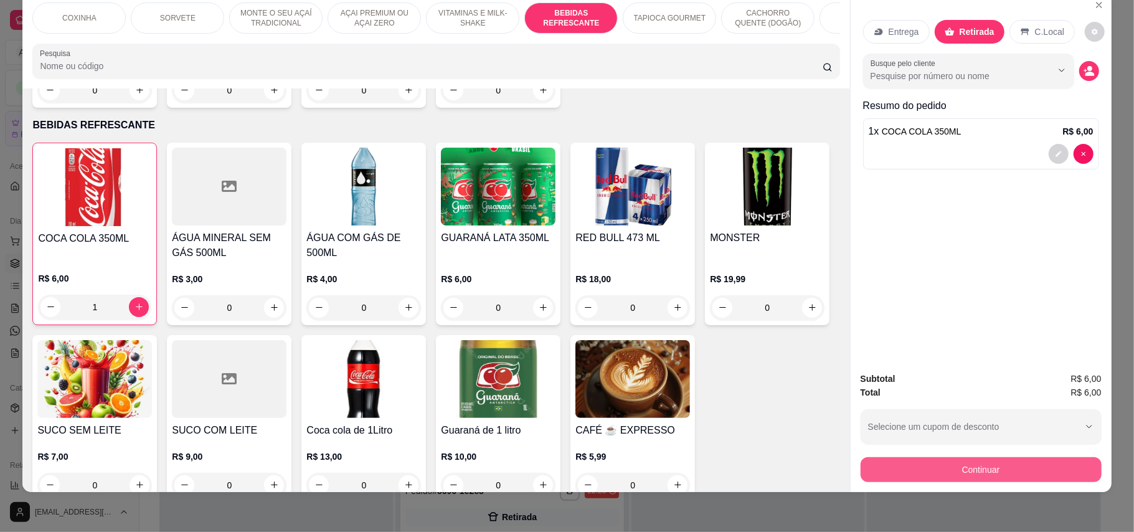
click at [974, 462] on button "Continuar" at bounding box center [981, 469] width 241 height 25
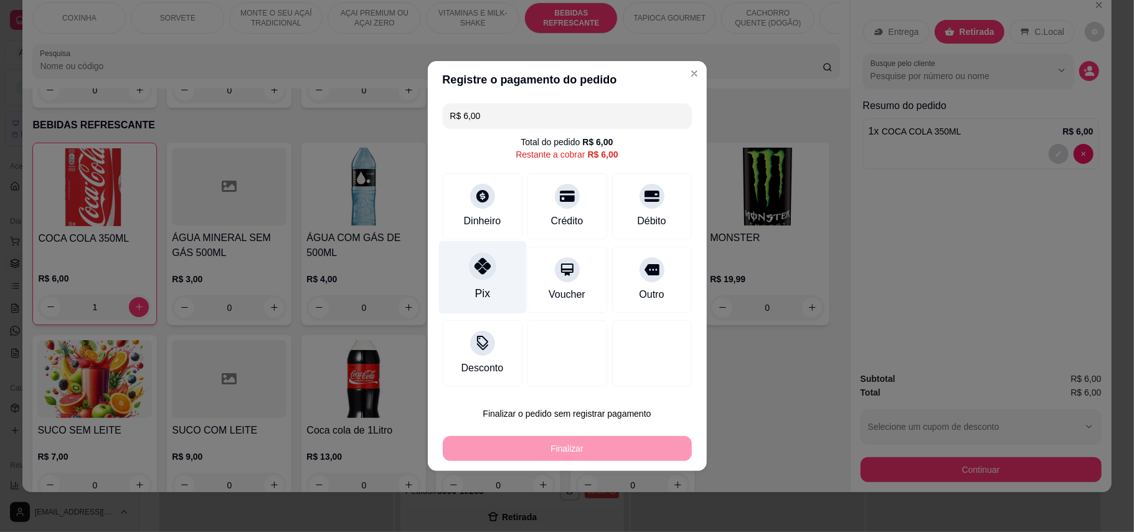
click at [462, 272] on div "Pix" at bounding box center [483, 277] width 88 height 73
type input "R$ 0,00"
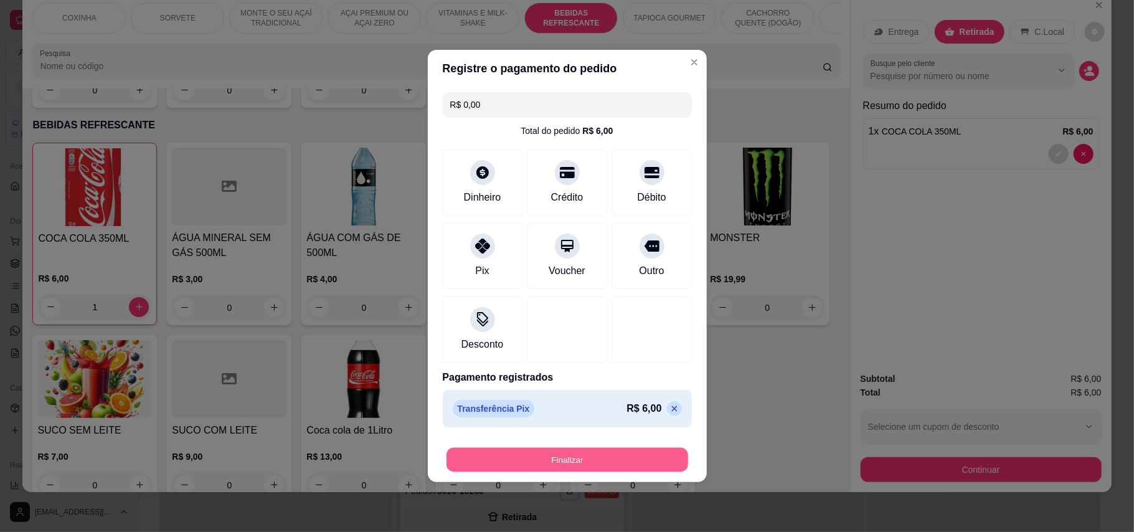
click at [564, 456] on button "Finalizar" at bounding box center [568, 460] width 242 height 24
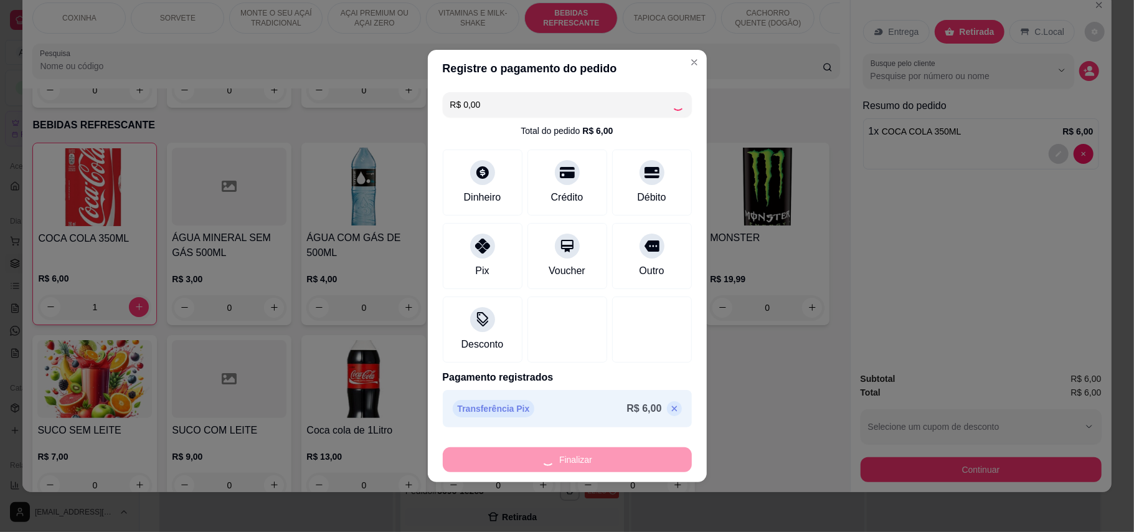
type input "0"
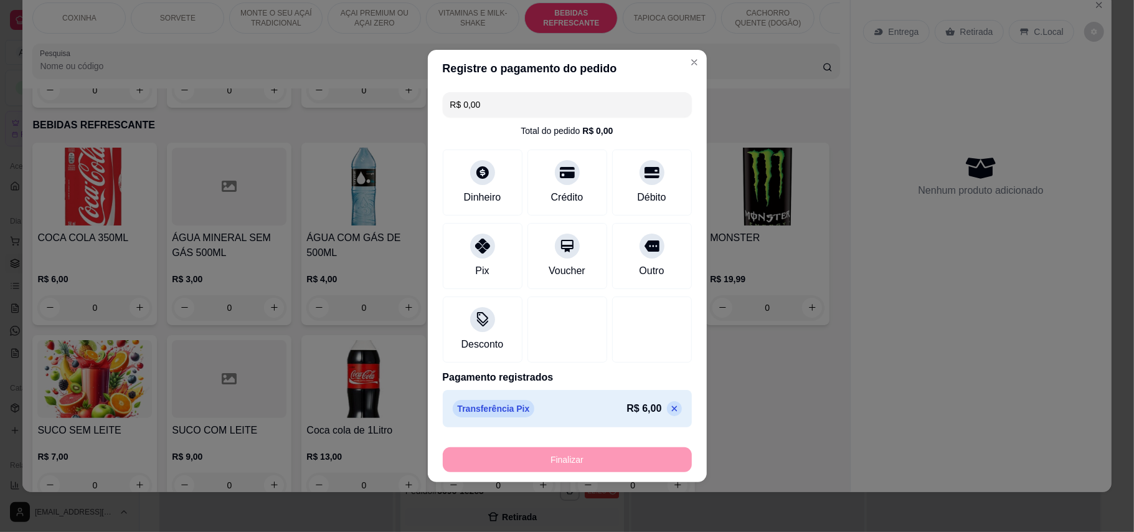
type input "-R$ 6,00"
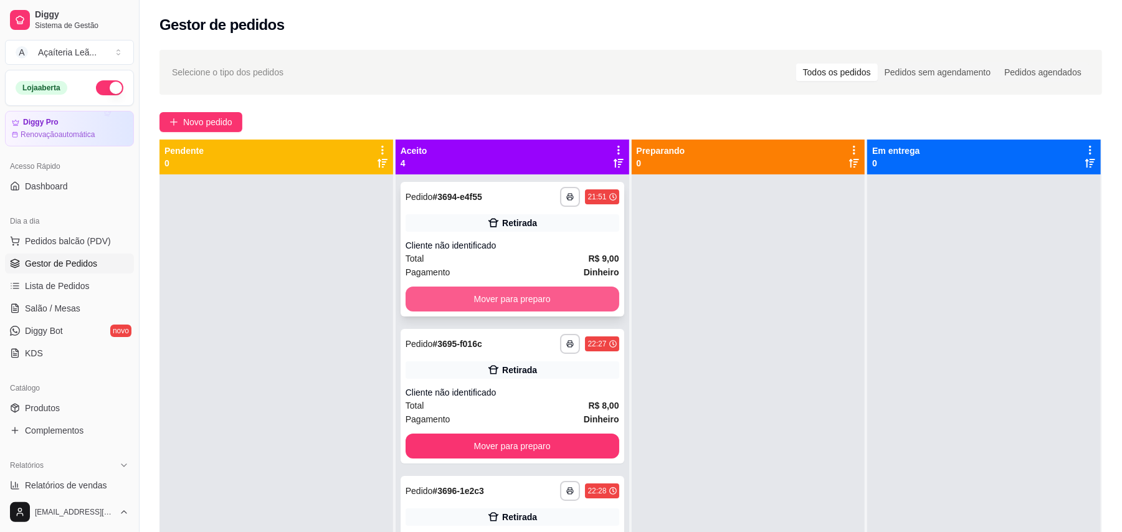
click at [552, 294] on button "Mover para preparo" at bounding box center [513, 299] width 214 height 25
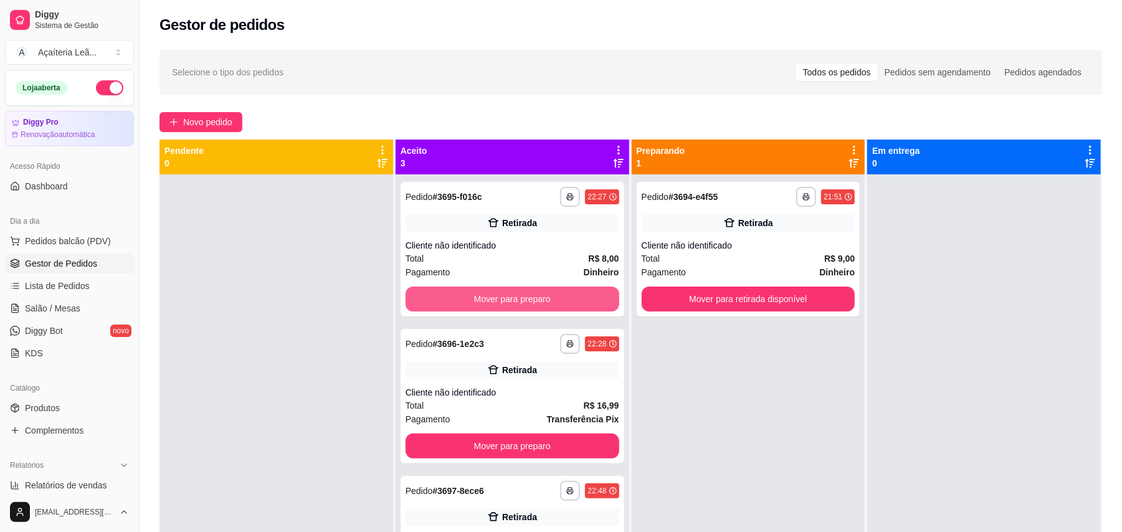
click at [552, 294] on button "Mover para preparo" at bounding box center [513, 299] width 214 height 25
click at [552, 294] on div "Mover para preparo" at bounding box center [513, 299] width 214 height 25
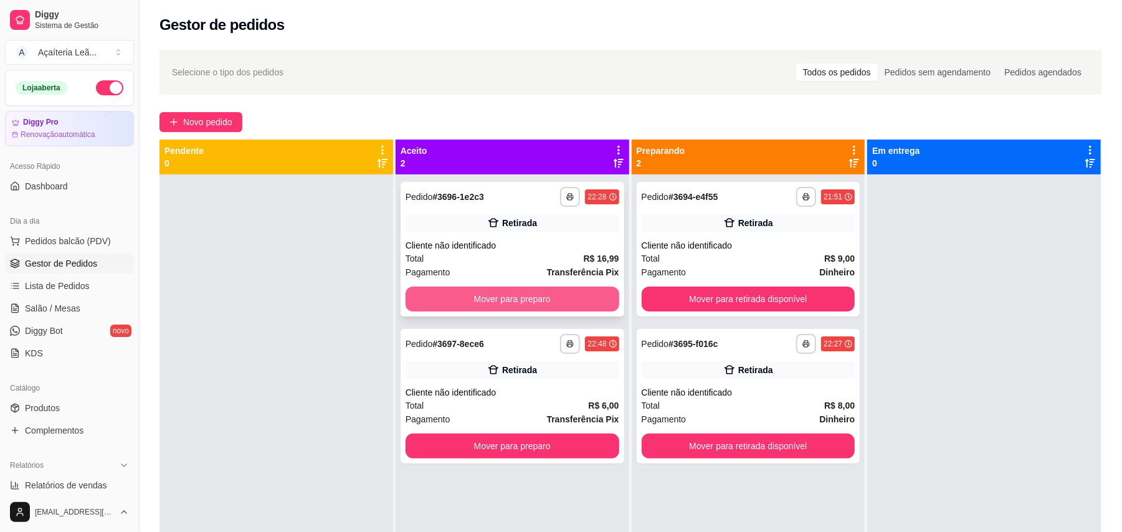
click at [569, 304] on button "Mover para preparo" at bounding box center [513, 299] width 214 height 25
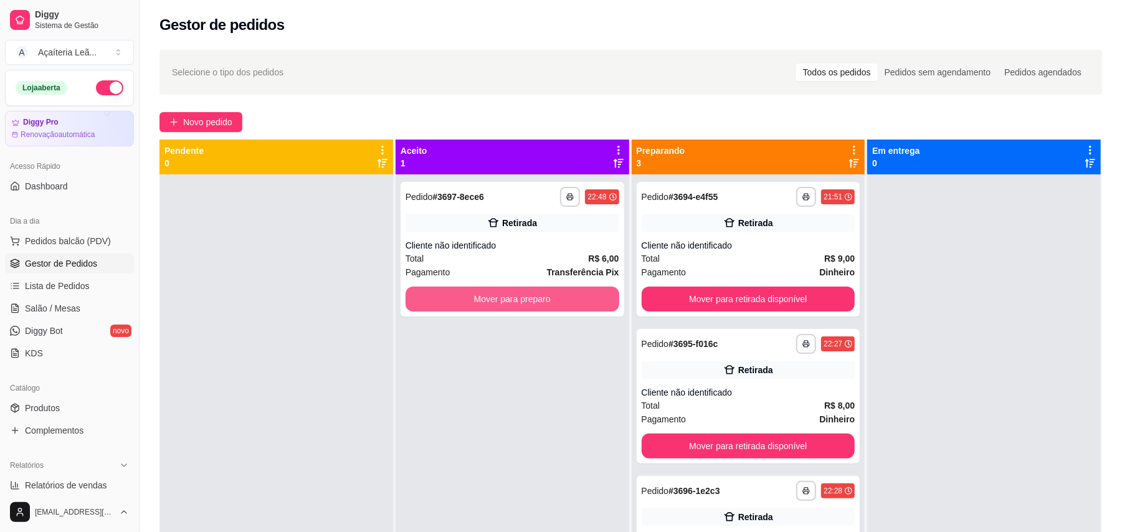
click at [567, 304] on button "Mover para preparo" at bounding box center [513, 299] width 214 height 25
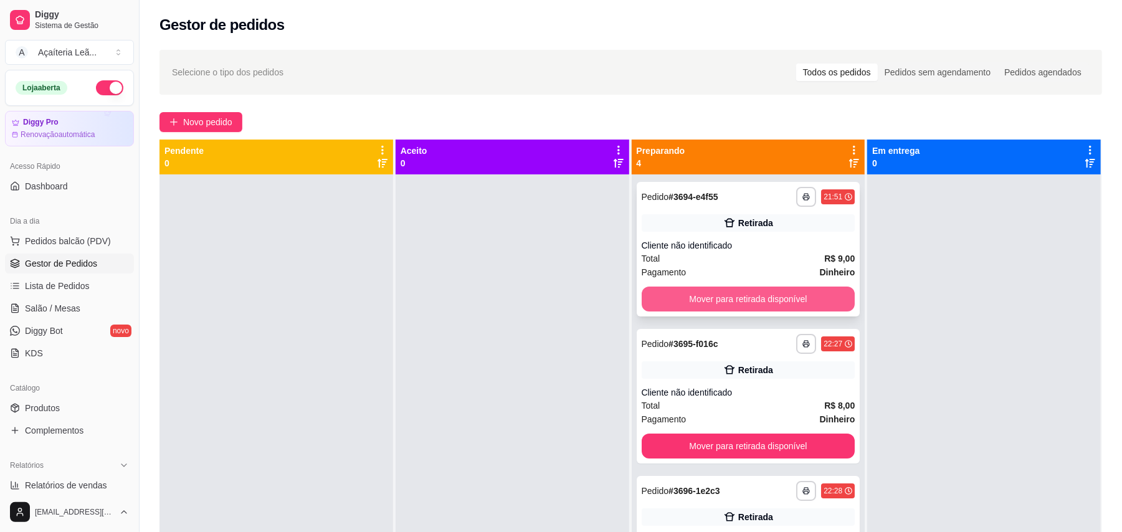
click at [718, 299] on button "Mover para retirada disponível" at bounding box center [749, 299] width 214 height 25
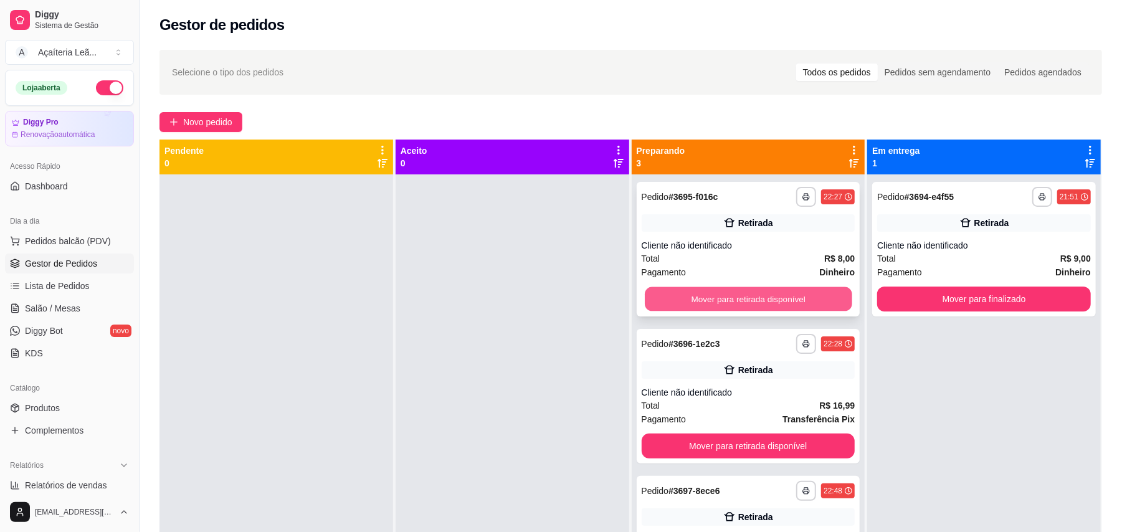
click at [787, 302] on button "Mover para retirada disponível" at bounding box center [748, 299] width 207 height 24
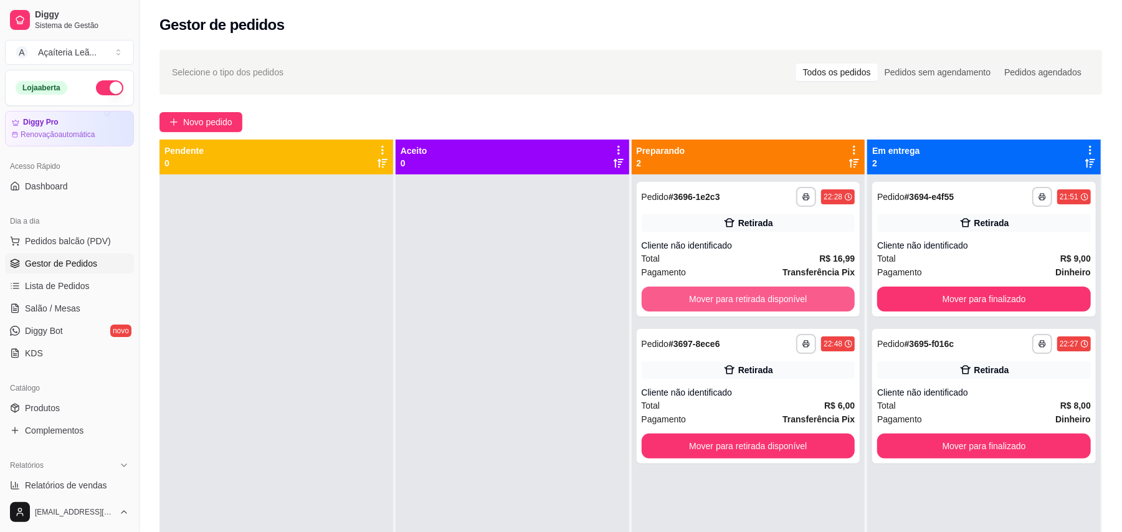
click at [787, 302] on button "Mover para retirada disponível" at bounding box center [749, 299] width 214 height 25
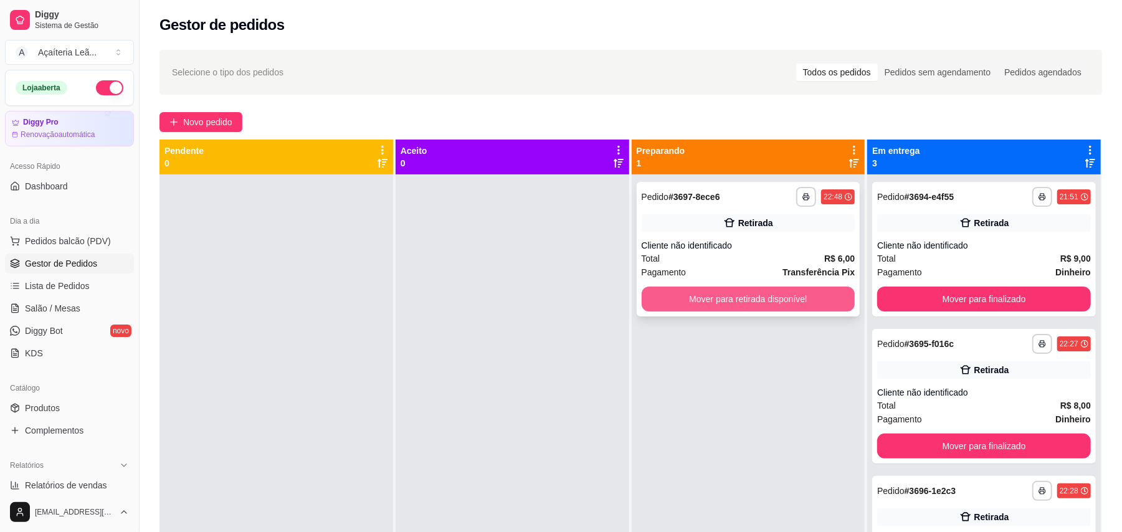
click at [791, 295] on button "Mover para retirada disponível" at bounding box center [749, 299] width 214 height 25
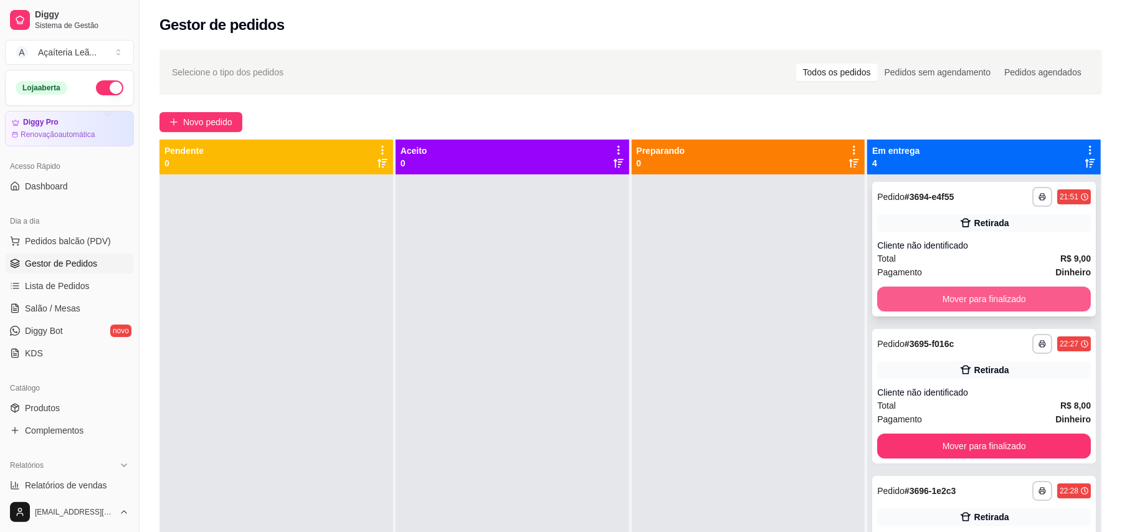
click at [948, 293] on button "Mover para finalizado" at bounding box center [984, 299] width 214 height 25
click at [941, 302] on button "Mover para finalizado" at bounding box center [984, 299] width 214 height 25
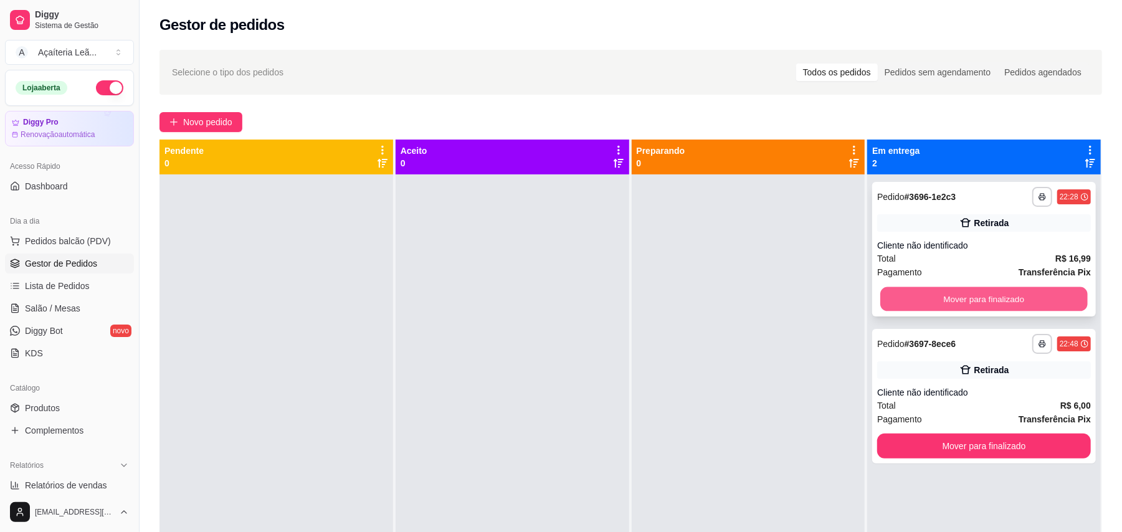
click at [941, 297] on button "Mover para finalizado" at bounding box center [983, 299] width 207 height 24
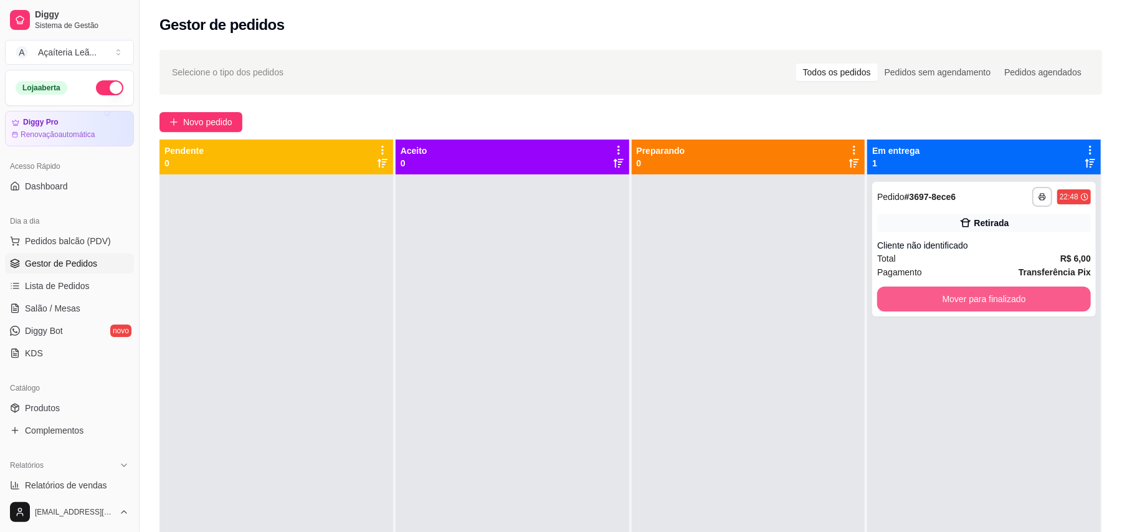
click at [941, 297] on button "Mover para finalizado" at bounding box center [984, 299] width 214 height 25
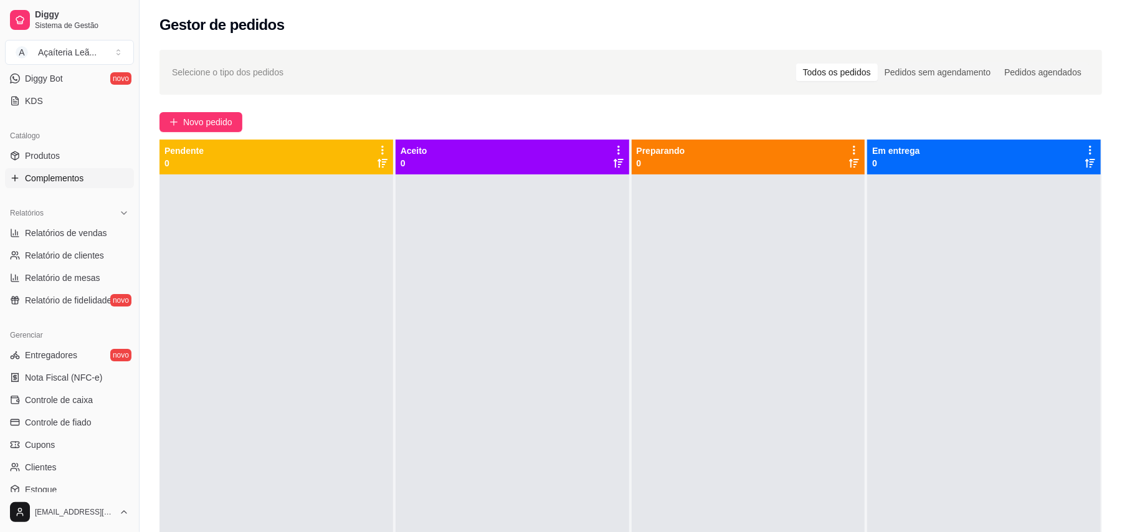
scroll to position [198, 0]
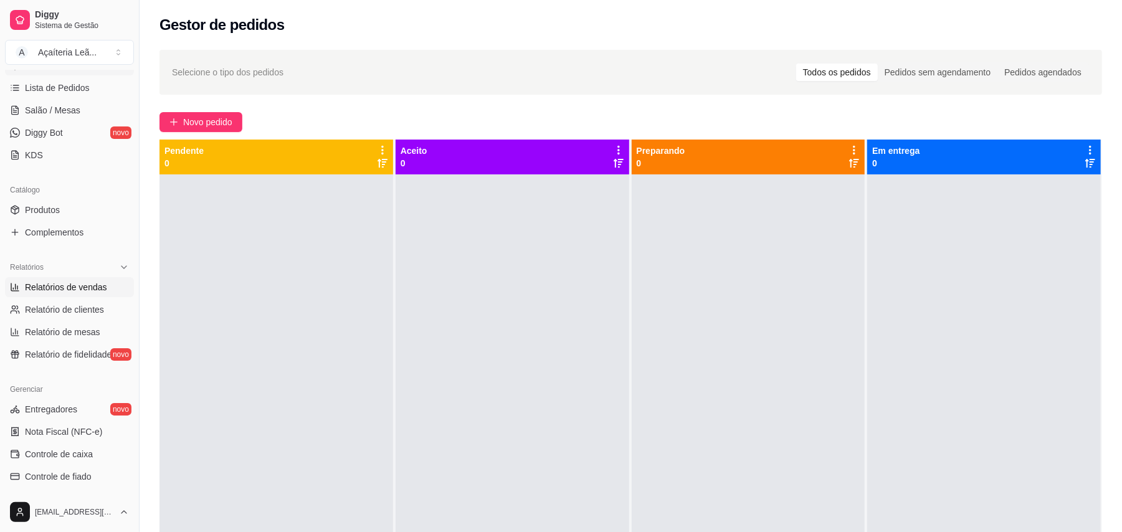
click at [90, 292] on span "Relatórios de vendas" at bounding box center [66, 287] width 82 height 12
select select "ALL"
select select "0"
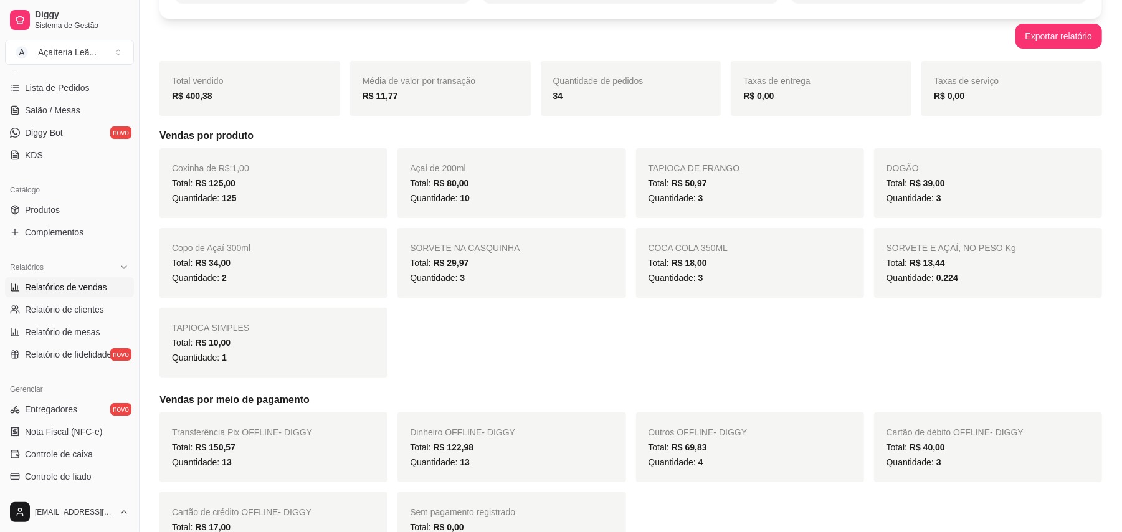
scroll to position [332, 0]
